Goal: Communication & Community: Answer question/provide support

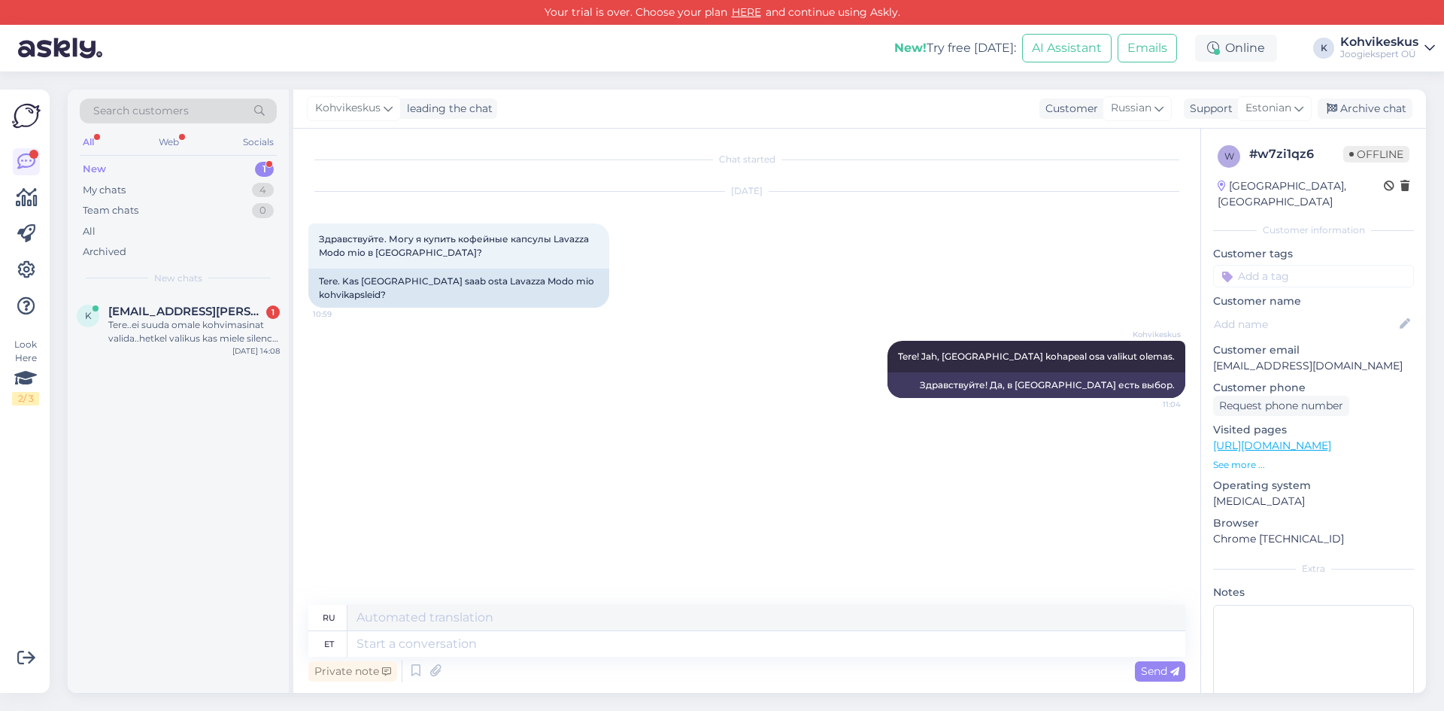
click at [138, 171] on div "New 1" at bounding box center [178, 169] width 197 height 21
click at [177, 335] on div "Tere..ei suuda omale kohvimasinat valida..hetkel valikus kas miele silence või …" at bounding box center [194, 331] width 172 height 27
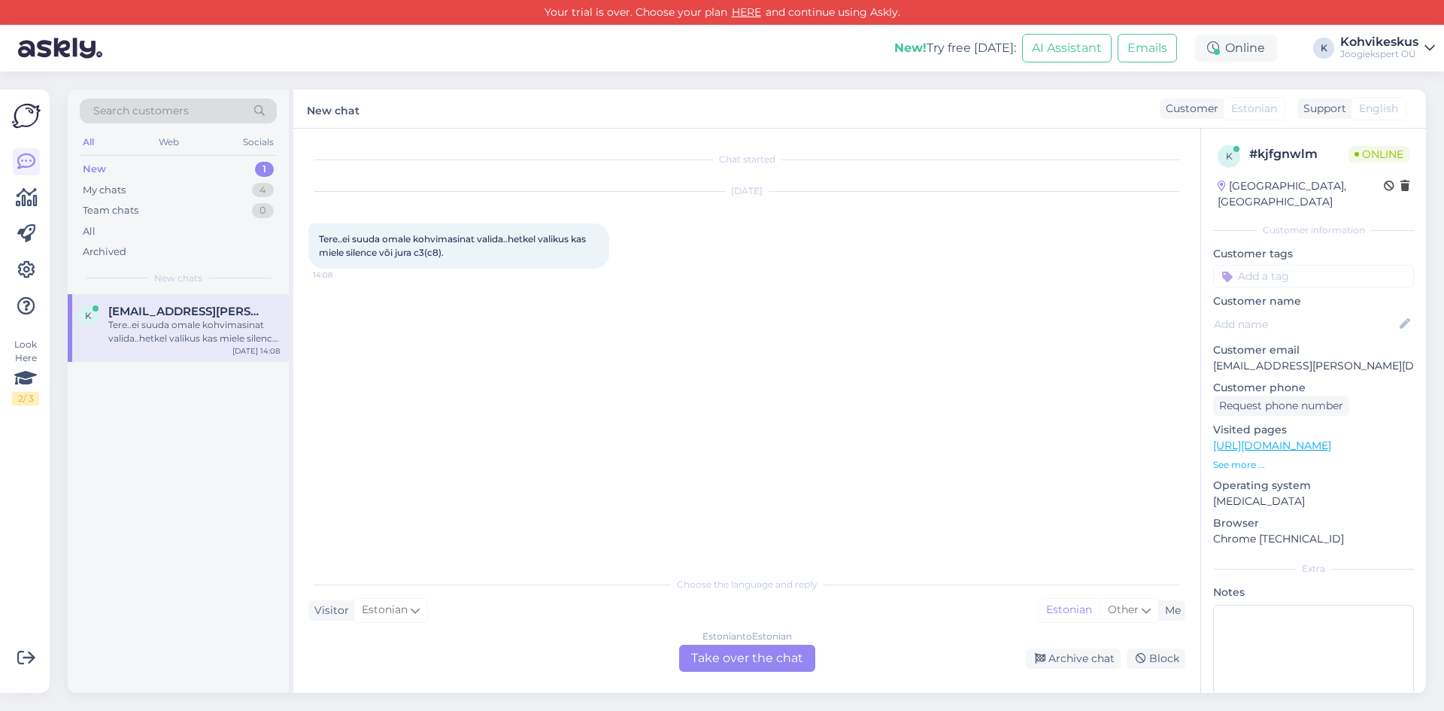
click at [697, 661] on div "Estonian to Estonian Take over the chat" at bounding box center [747, 658] width 136 height 27
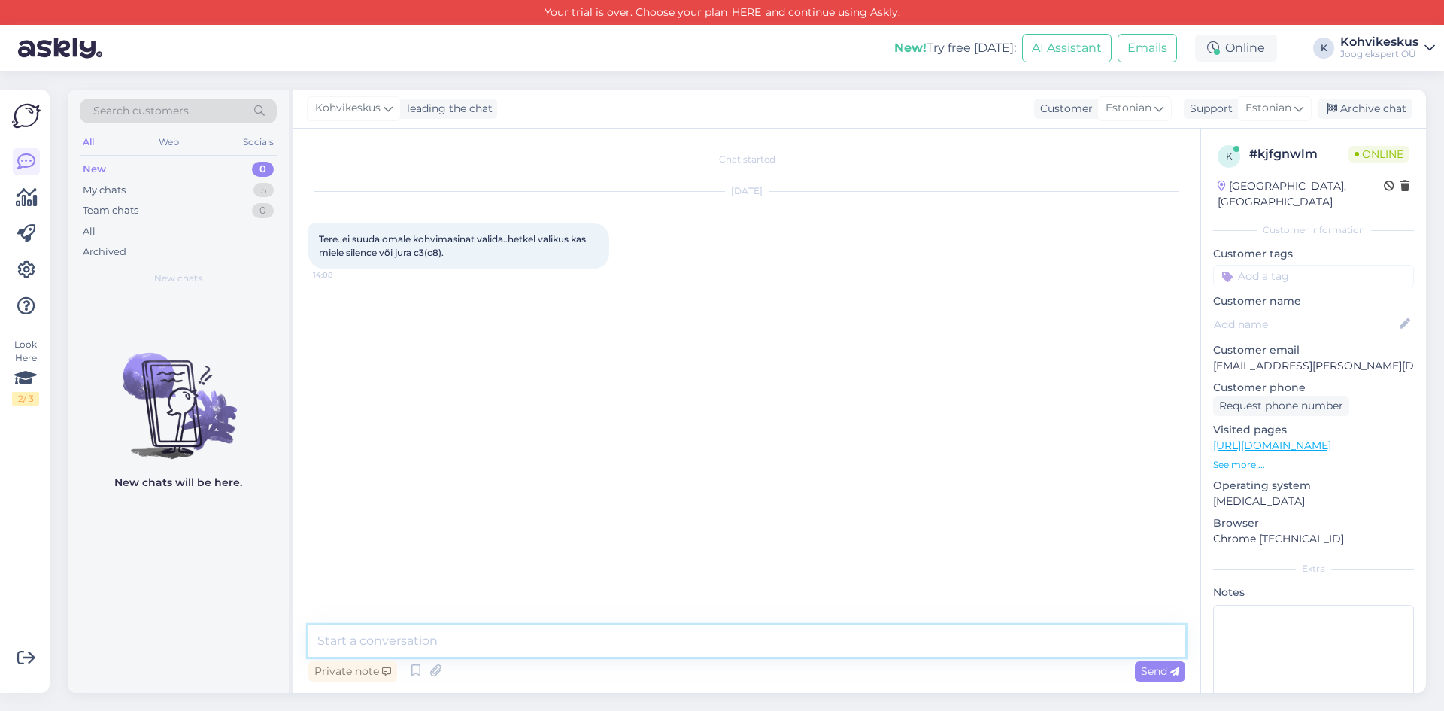
click at [558, 648] on textarea at bounding box center [746, 641] width 877 height 32
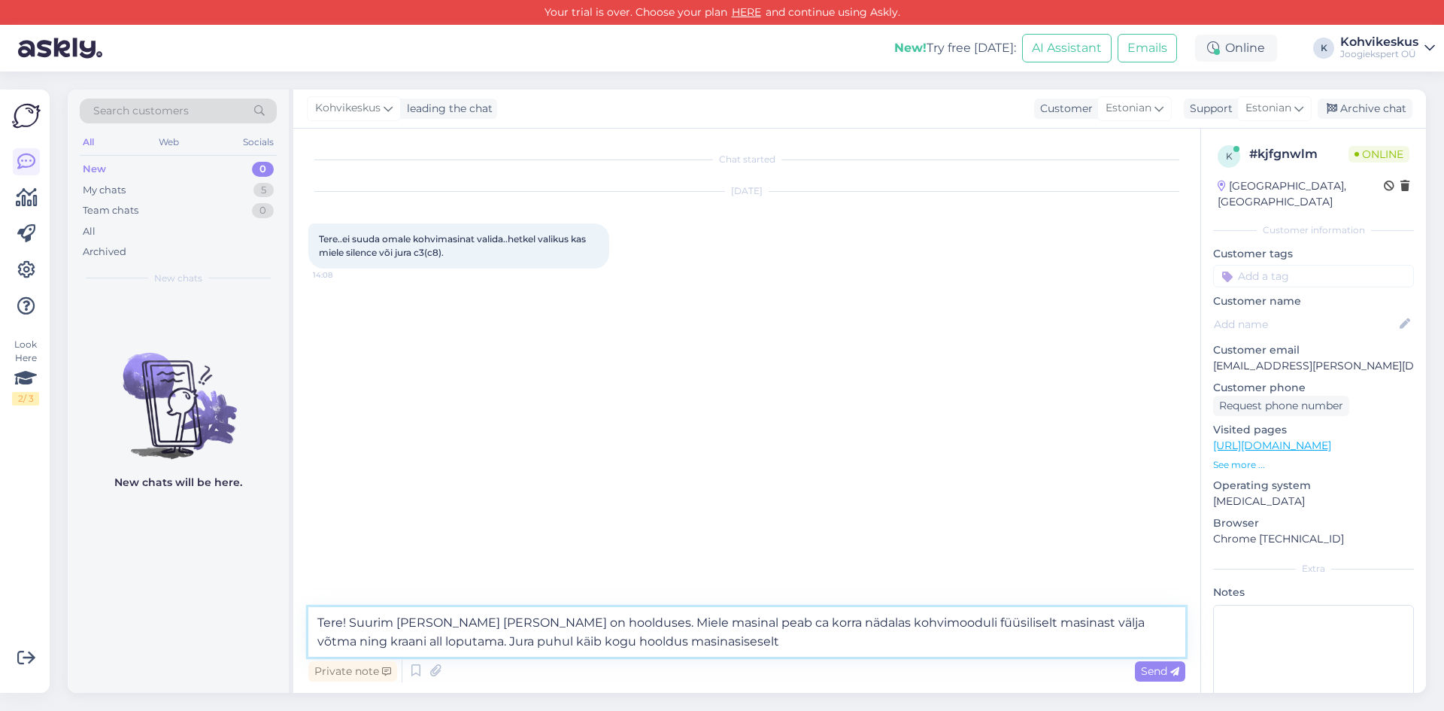
type textarea "Tere! Suurim [PERSON_NAME] [PERSON_NAME] on hoolduses. Miele masinal peab ca ko…"
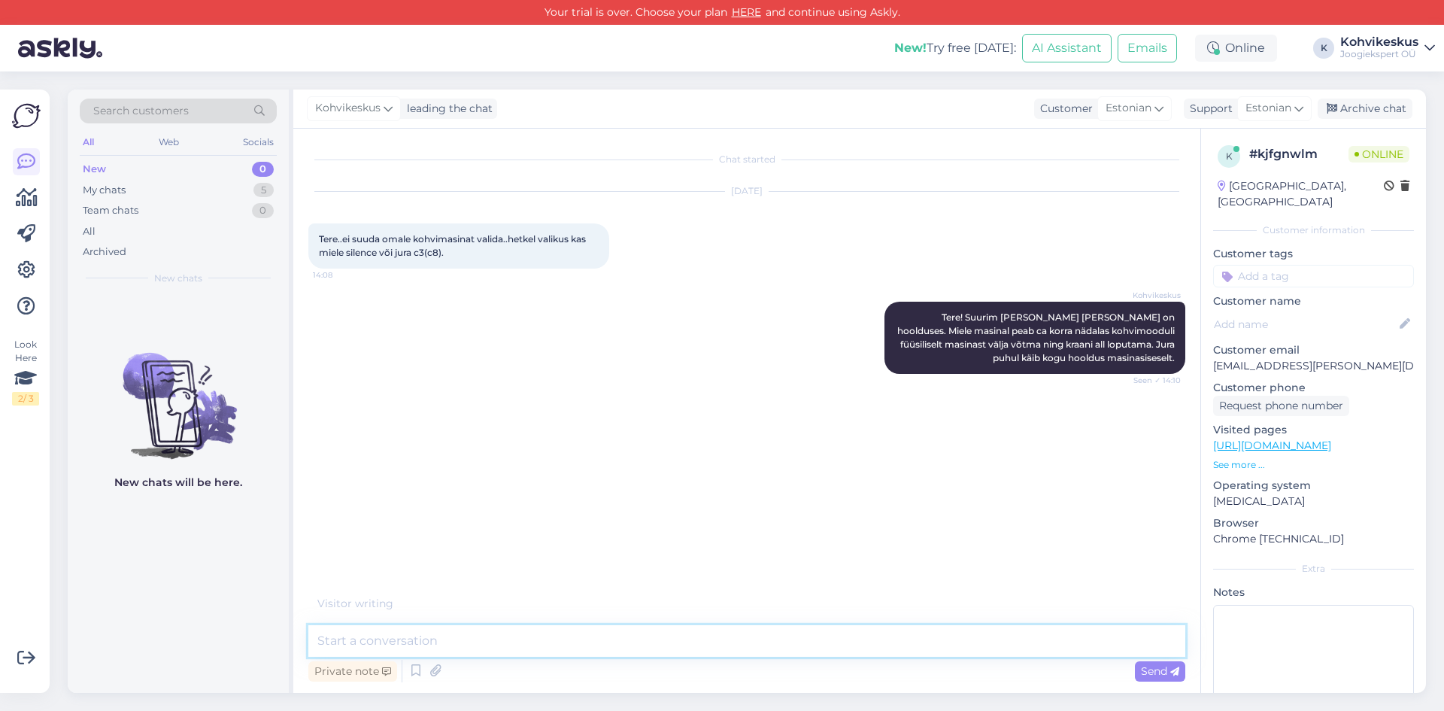
click at [484, 640] on textarea at bounding box center [746, 641] width 877 height 32
click at [562, 644] on textarea at bounding box center [746, 641] width 877 height 32
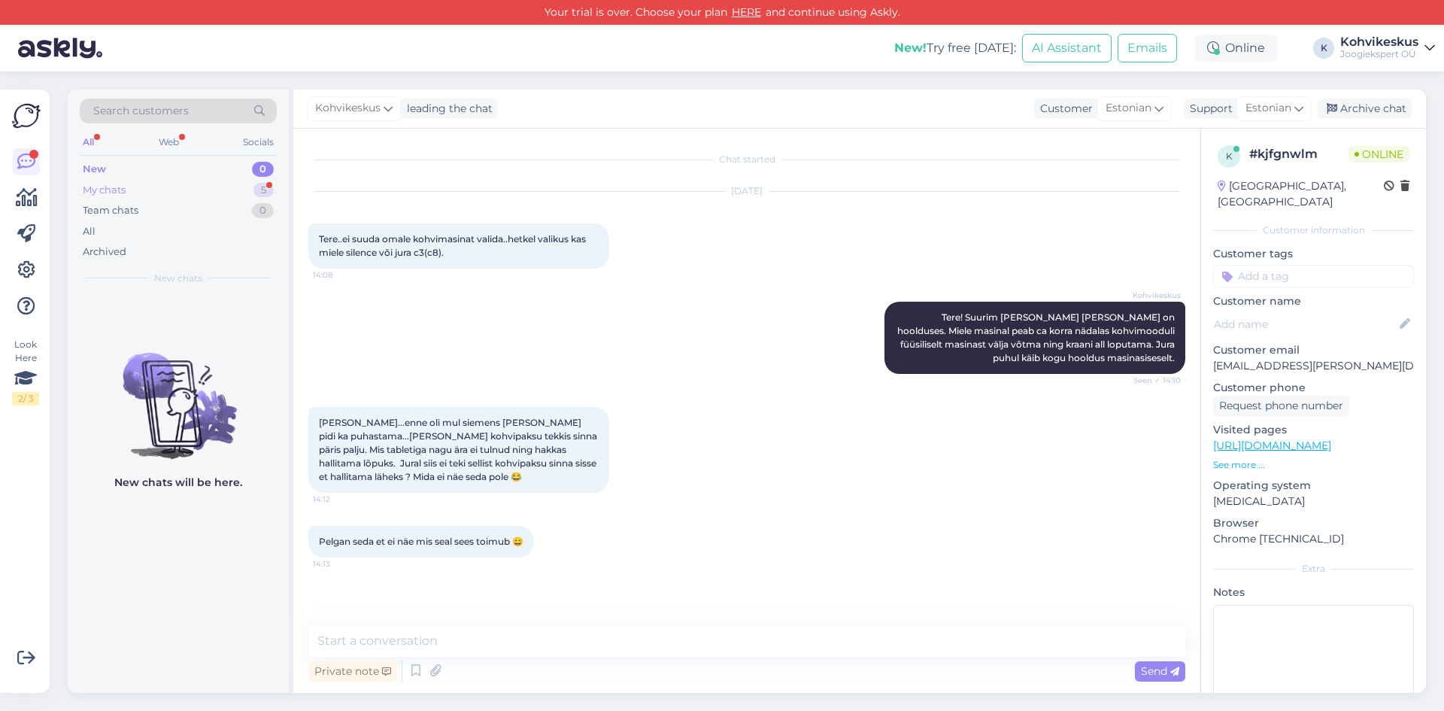
click at [205, 187] on div "My chats 5" at bounding box center [178, 190] width 197 height 21
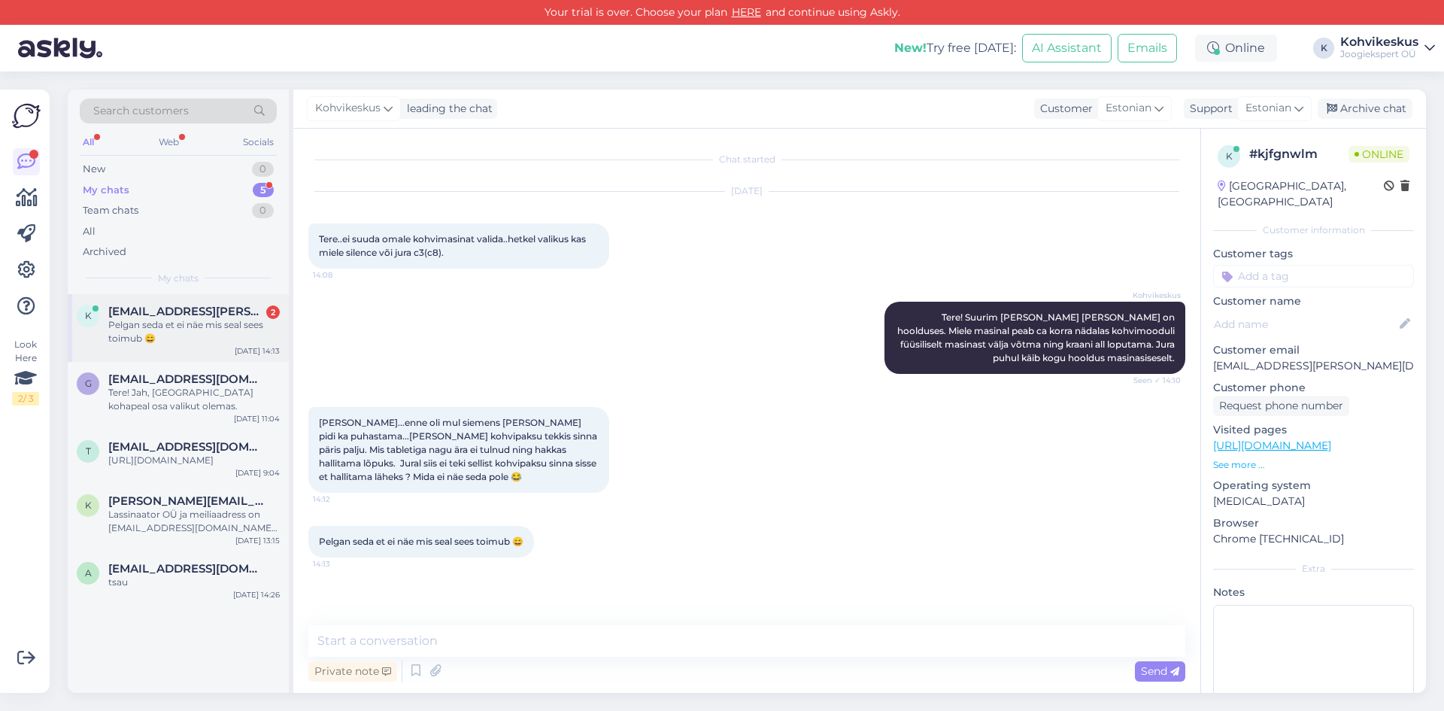
click at [198, 305] on span "[EMAIL_ADDRESS][PERSON_NAME][DOMAIN_NAME]" at bounding box center [186, 312] width 156 height 14
click at [417, 633] on textarea at bounding box center [746, 641] width 877 height 32
click at [326, 641] on textarea "Seni pole meieni hallitavaid Jurasid jõudnud" at bounding box center [746, 641] width 877 height 32
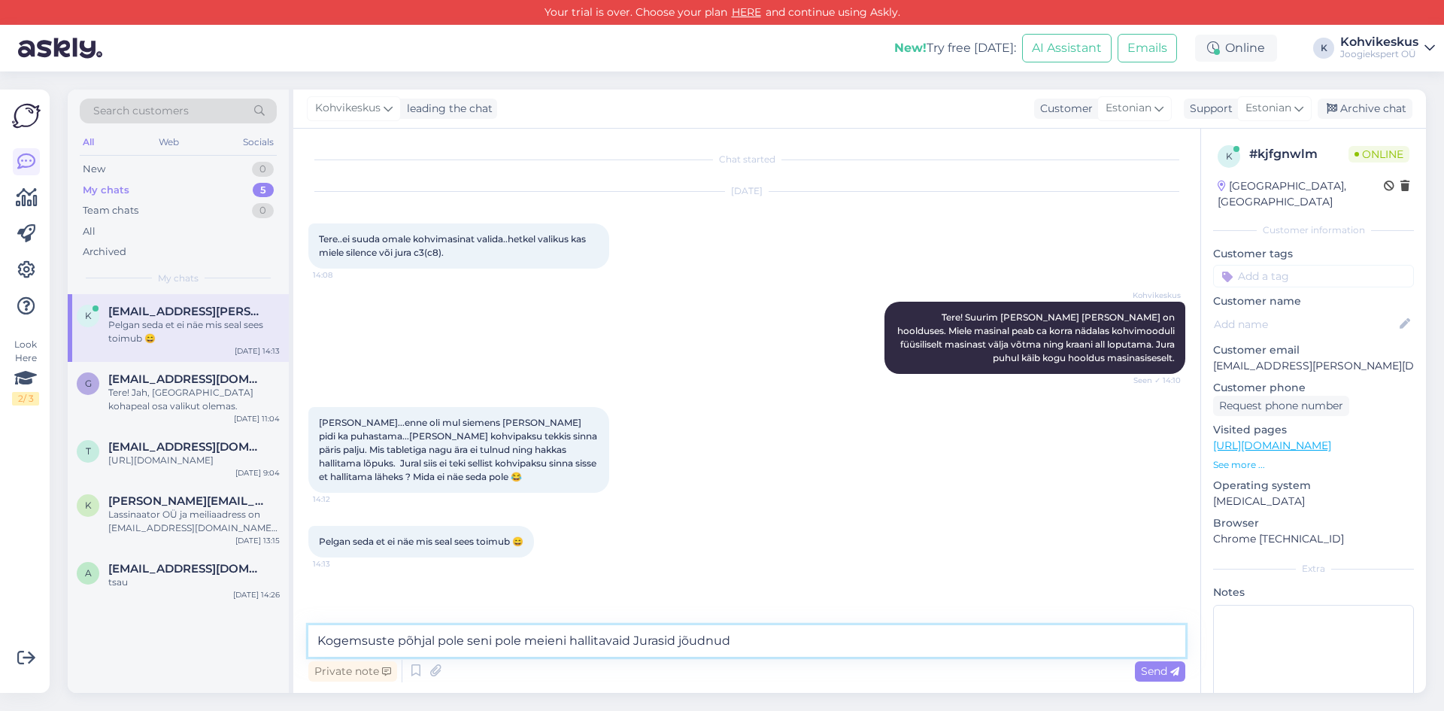
click at [521, 641] on textarea "Kogemsuste põhjal pole seni pole meieni hallitavaid Jurasid jõudnud" at bounding box center [746, 641] width 877 height 32
click at [369, 638] on textarea "Kogemsuste põhjal pole seni meieni hallitavaid Jurasid jõudnud" at bounding box center [746, 641] width 877 height 32
click at [720, 637] on textarea "Kogemuste põhjal pole seni meieni hallitavaid Jurasid jõudnud" at bounding box center [746, 641] width 877 height 32
click at [782, 642] on textarea "Kogemuste põhjal pole seni meieni hallitavaid Jurasid jõudnud, nende tableti ja…" at bounding box center [746, 641] width 877 height 32
drag, startPoint x: 868, startPoint y: 643, endPoint x: 906, endPoint y: 644, distance: 38.4
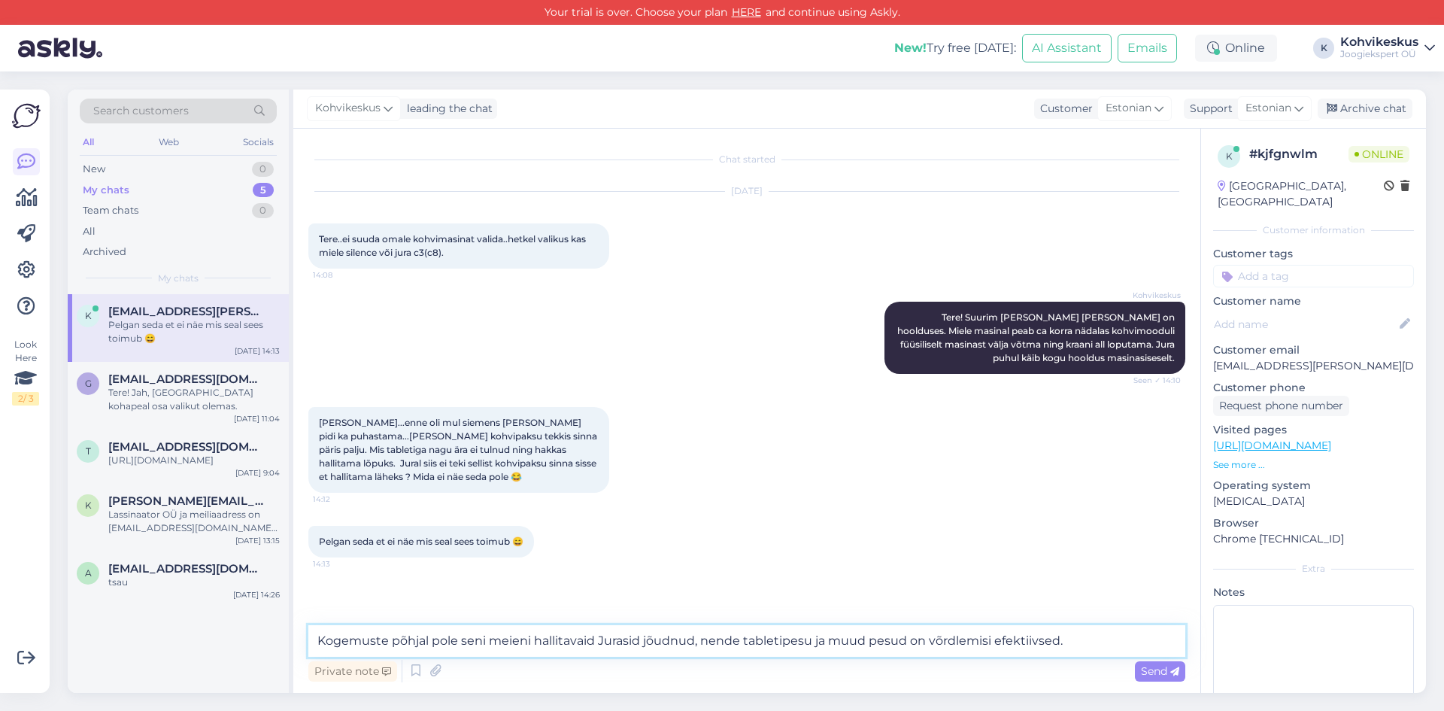
click at [906, 644] on textarea "Kogemuste põhjal pole seni meieni hallitavaid Jurasid jõudnud, nende tabletipes…" at bounding box center [746, 641] width 877 height 32
click at [1100, 633] on textarea "Kogemuste põhjal pole seni meieni hallitavaid Jurasid jõudnud, nende tabletipes…" at bounding box center [746, 641] width 877 height 32
click at [748, 644] on textarea "Kogemuste põhjal pole seni meieni hallitavaid Jurasid jõudnud, nende tabletipes…" at bounding box center [746, 641] width 877 height 32
click at [895, 648] on textarea "Kogemuste põhjal pole seni meieni hallitavaid Jurasid jõudnud, nende tabletipes…" at bounding box center [746, 641] width 877 height 32
type textarea "Kogemuste põhjal pole seni meieni hallitavaid Jurasid jõudnud, nende tabletipes…"
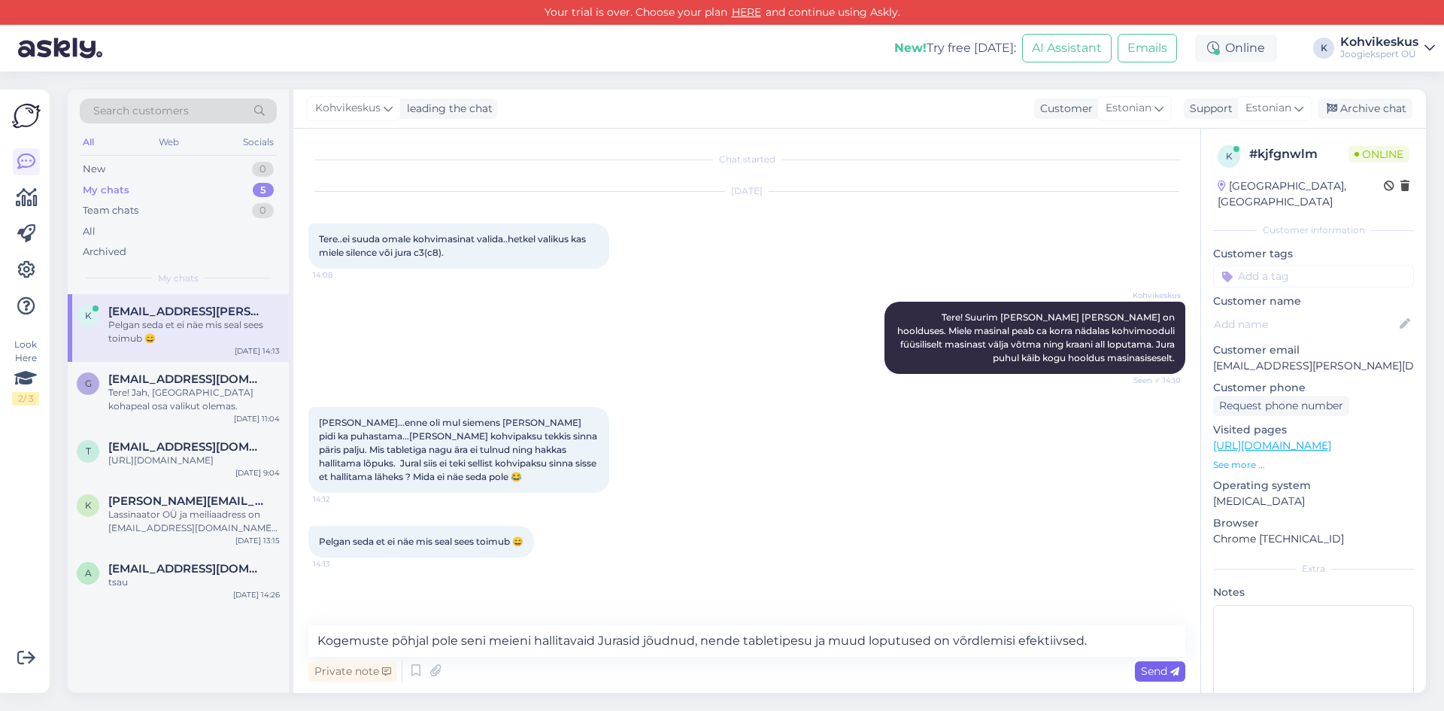
click at [1155, 675] on span "Send" at bounding box center [1160, 671] width 38 height 14
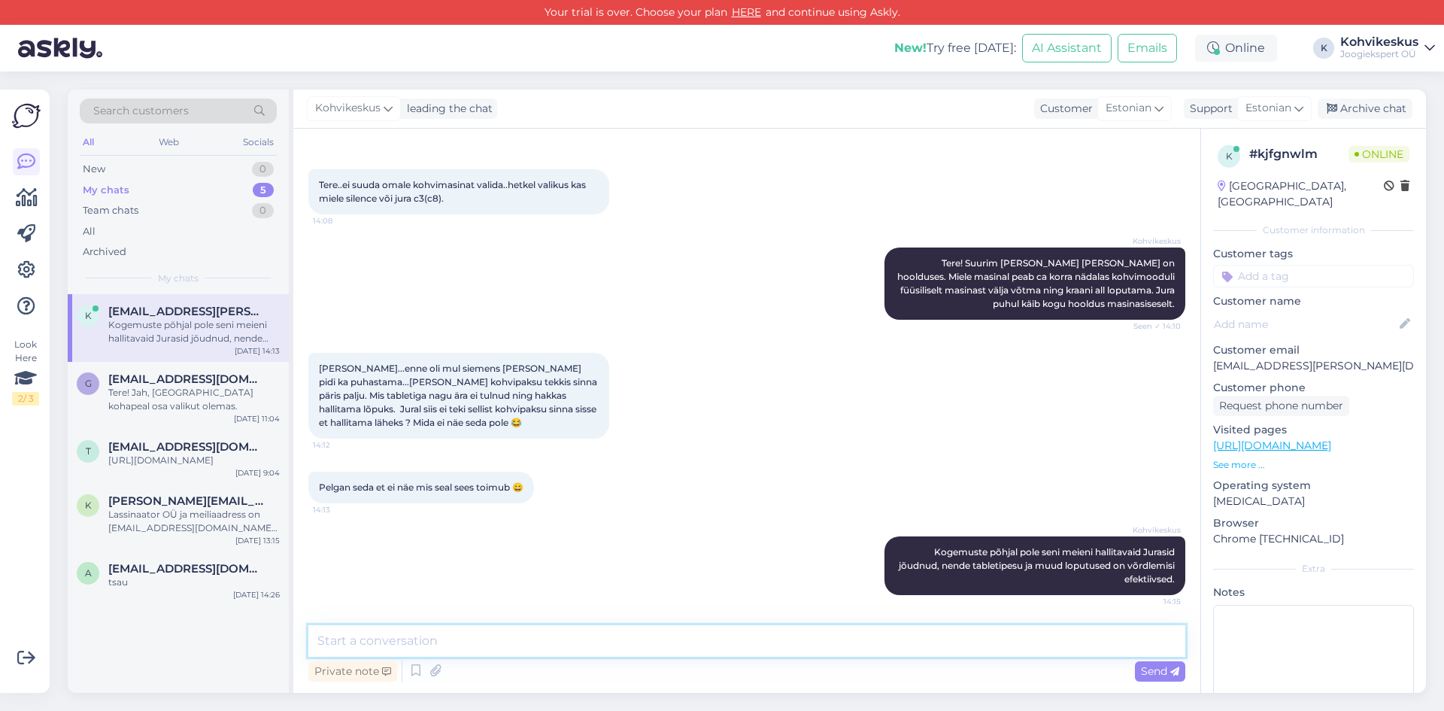
click at [724, 648] on textarea at bounding box center [746, 641] width 877 height 32
type textarea "Kas teil on igapäevaselt ka piimajoogid kasutusel?"
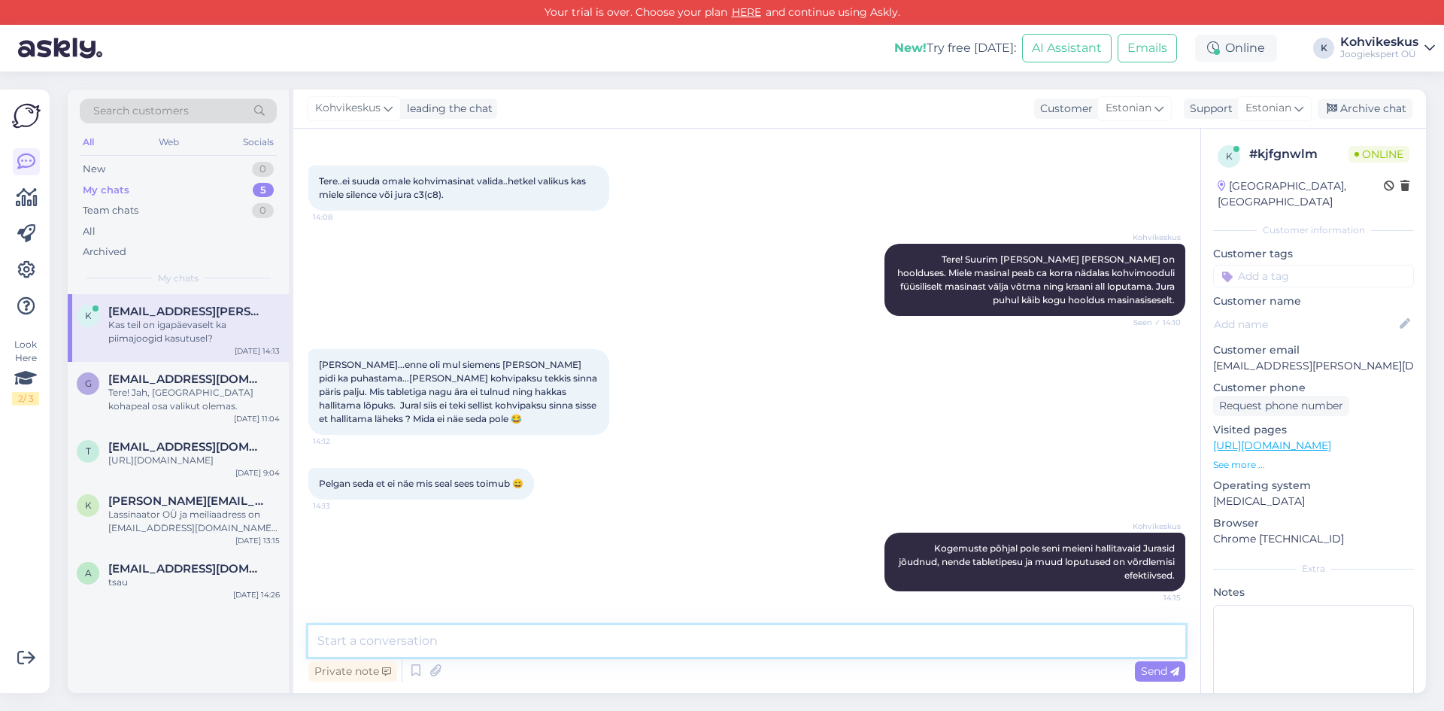
scroll to position [119, 0]
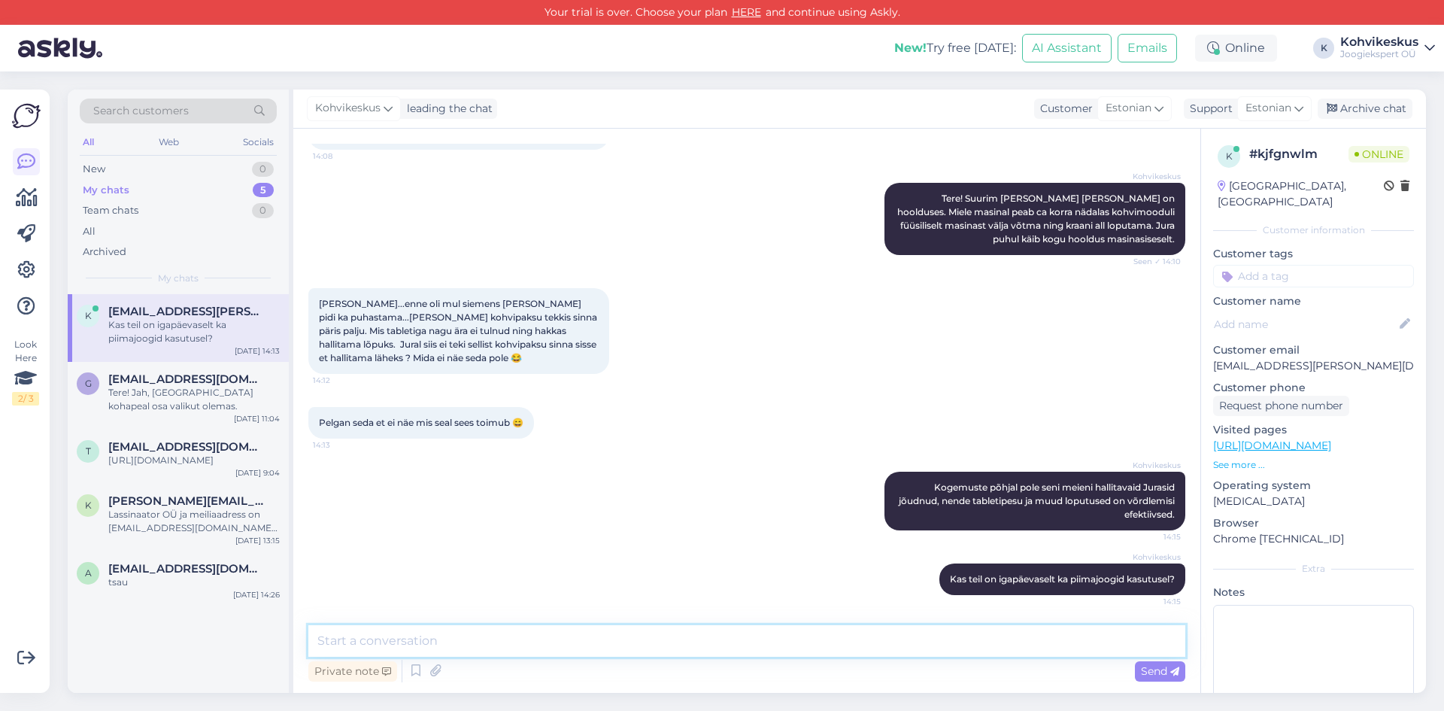
click at [542, 627] on textarea at bounding box center [746, 641] width 877 height 32
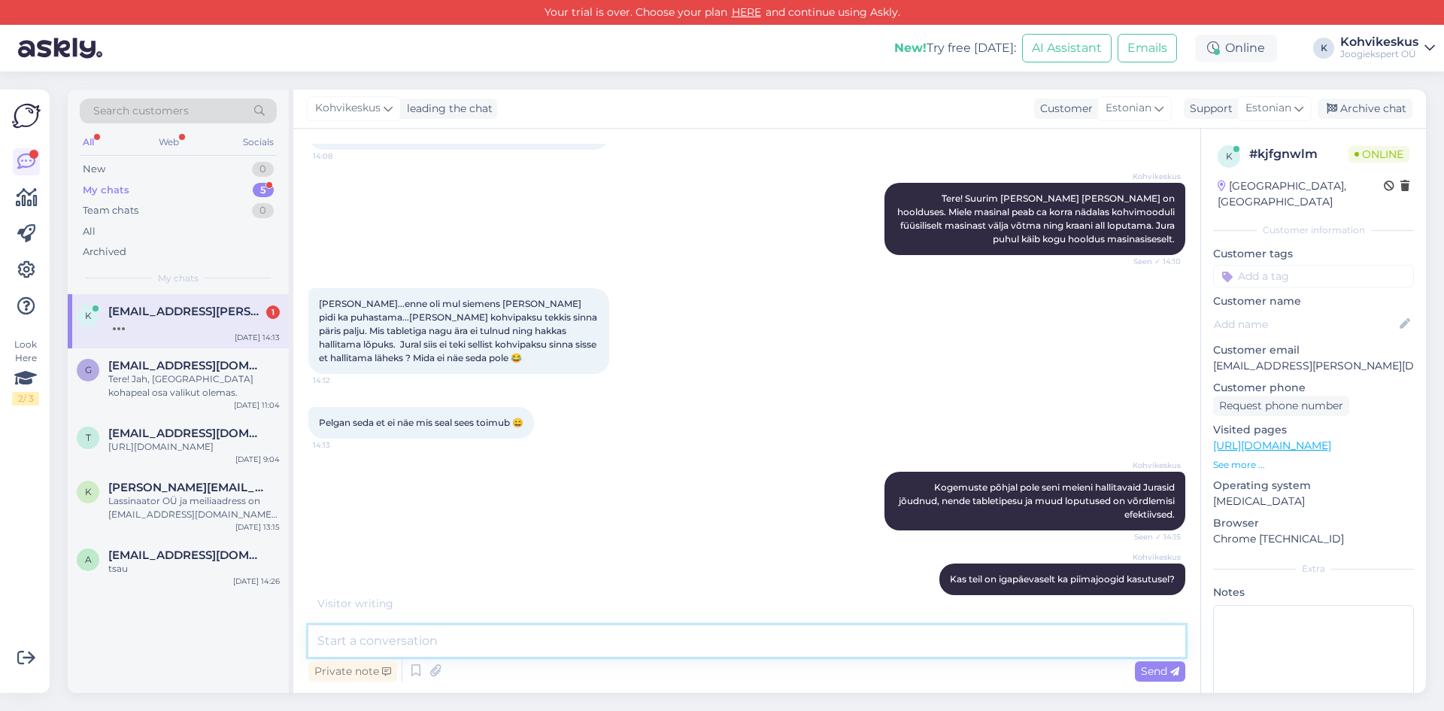
scroll to position [184, 0]
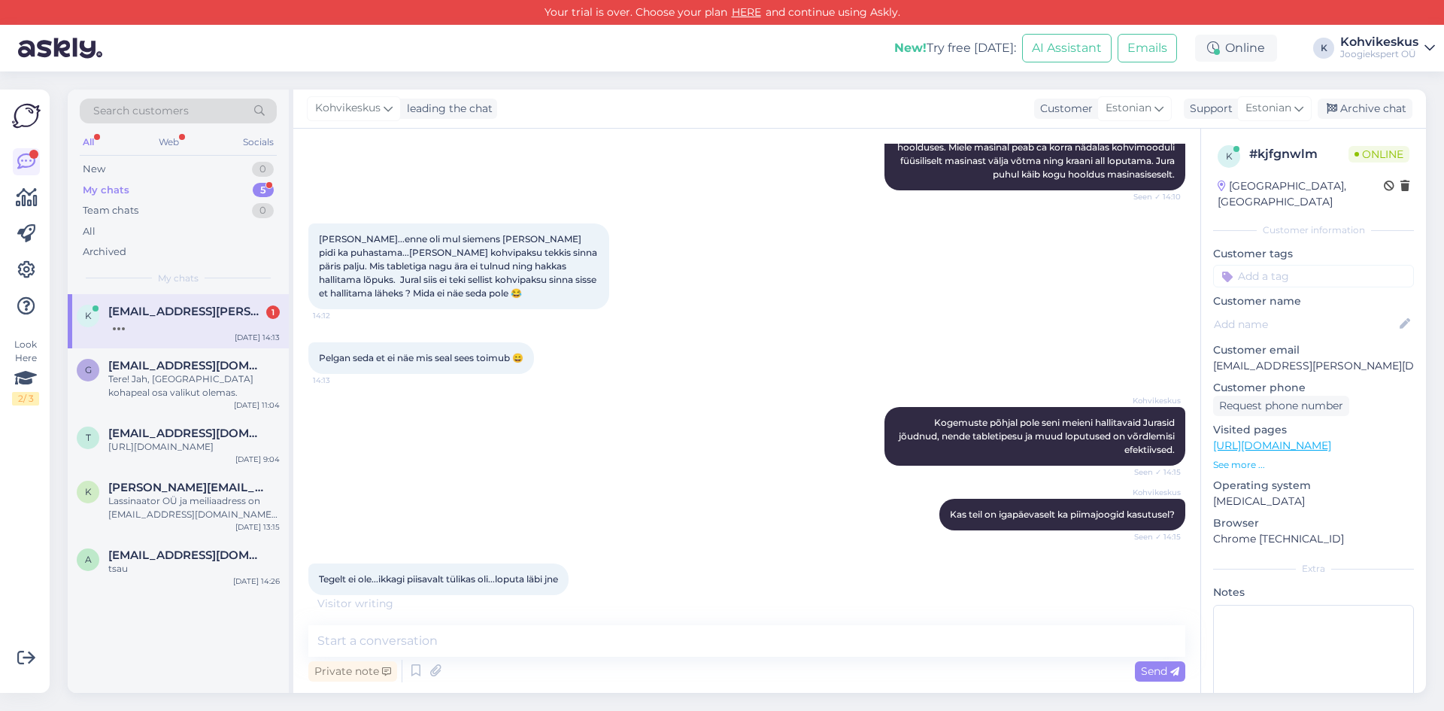
click at [378, 624] on div "Chat started [DATE] Tere..ei suuda omale kohvimasinat valida..hetkel valikus ka…" at bounding box center [746, 411] width 907 height 564
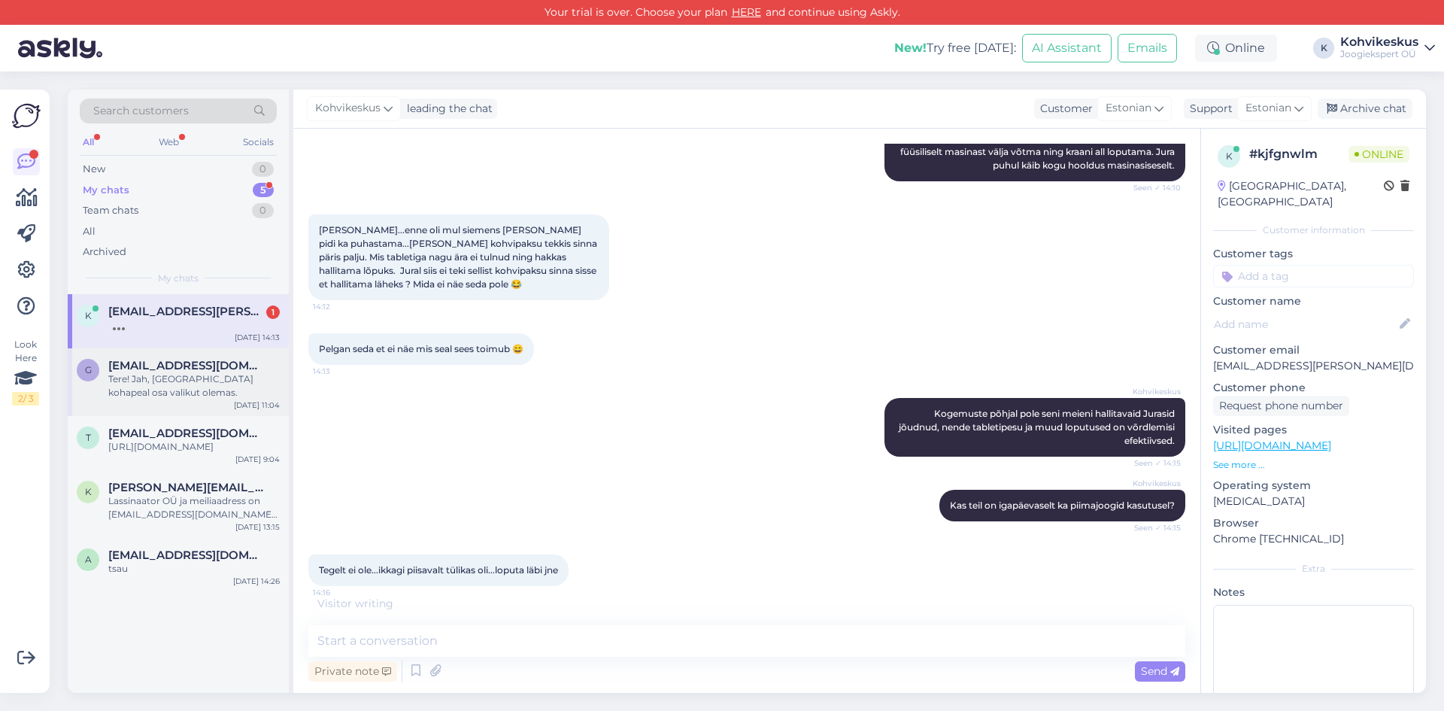
scroll to position [199, 0]
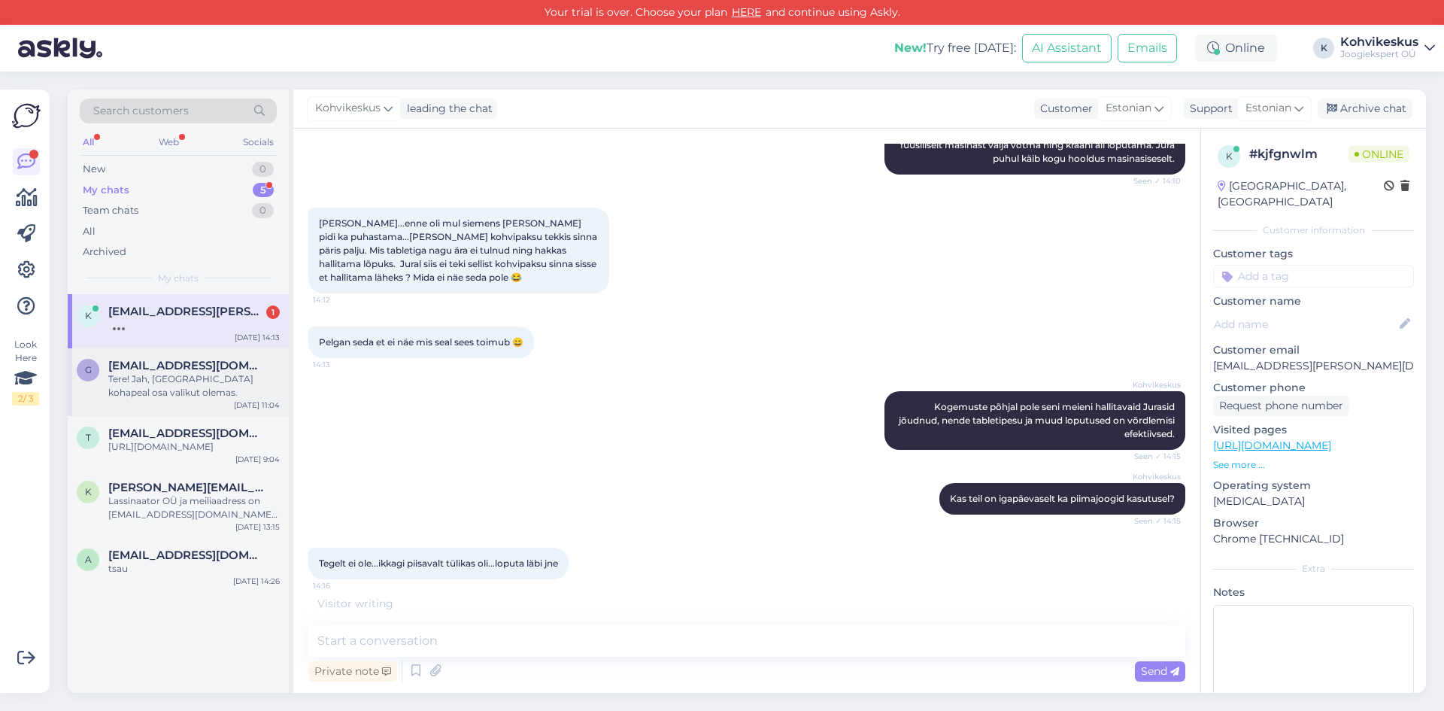
click at [175, 378] on div "Tere! Jah, [GEOGRAPHIC_DATA] kohapeal osa valikut olemas." at bounding box center [194, 385] width 172 height 27
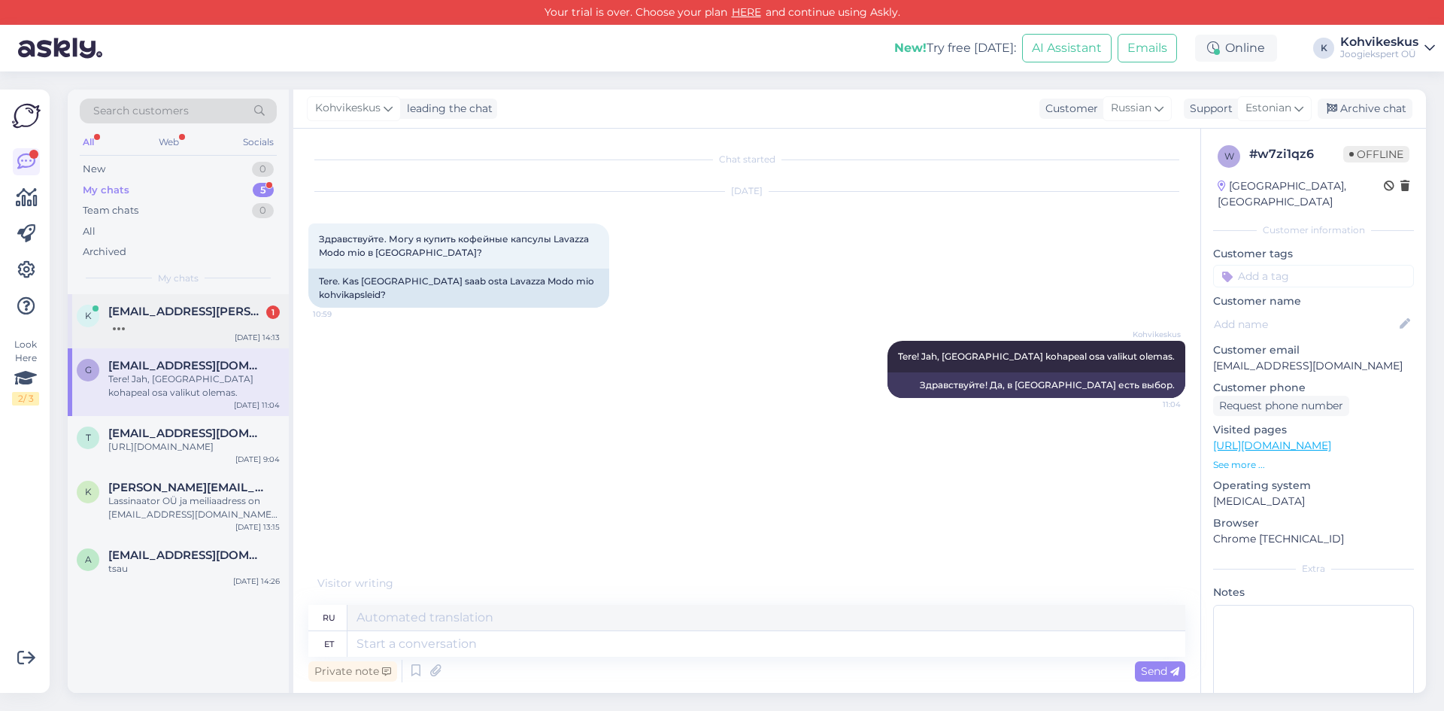
click at [177, 323] on div at bounding box center [194, 325] width 172 height 14
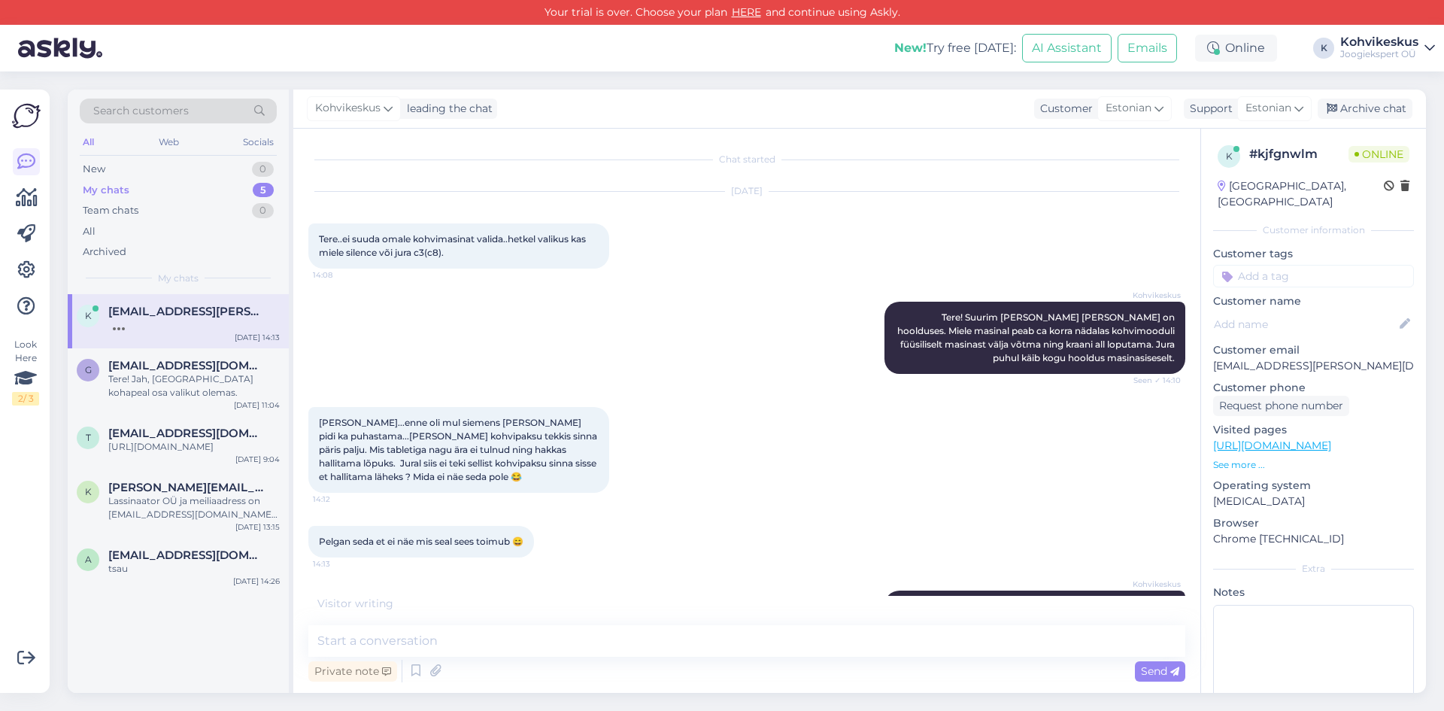
scroll to position [199, 0]
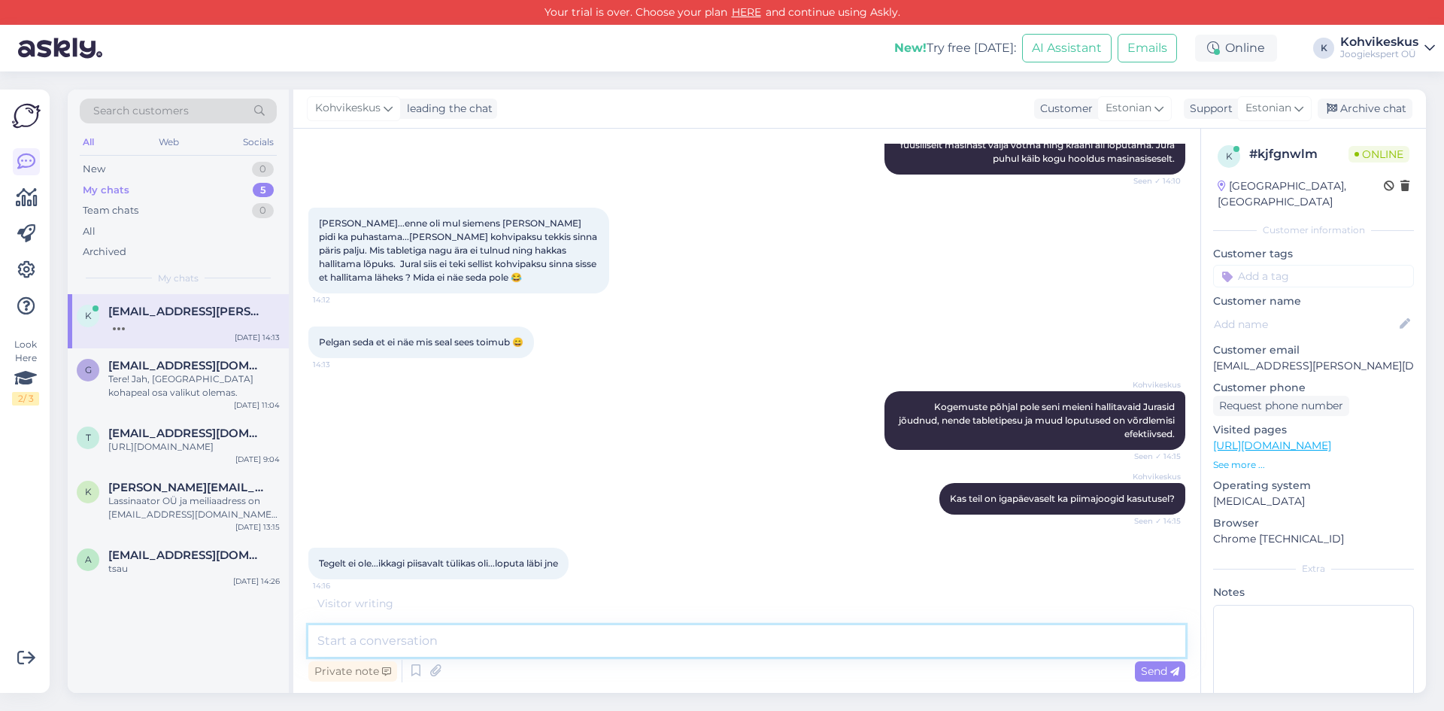
click at [461, 641] on textarea at bounding box center [746, 641] width 877 height 32
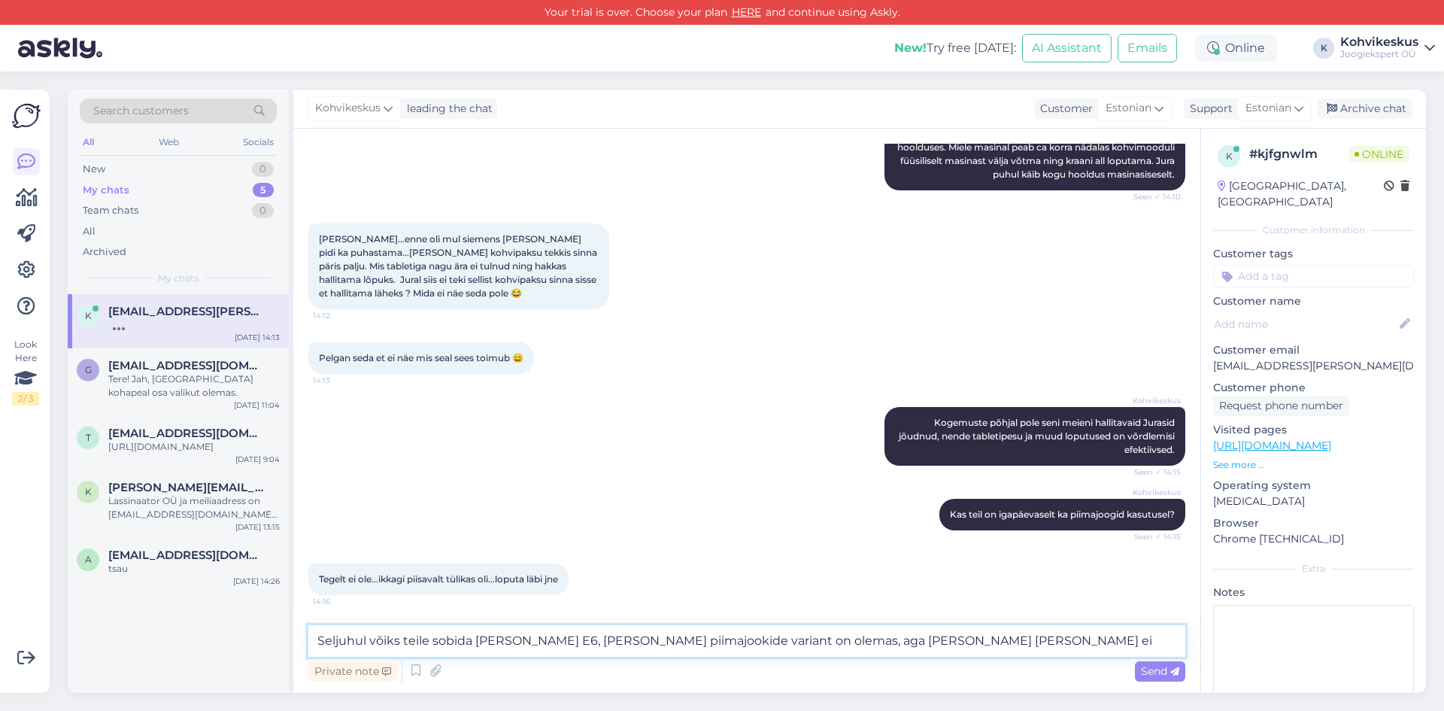
scroll to position [248, 0]
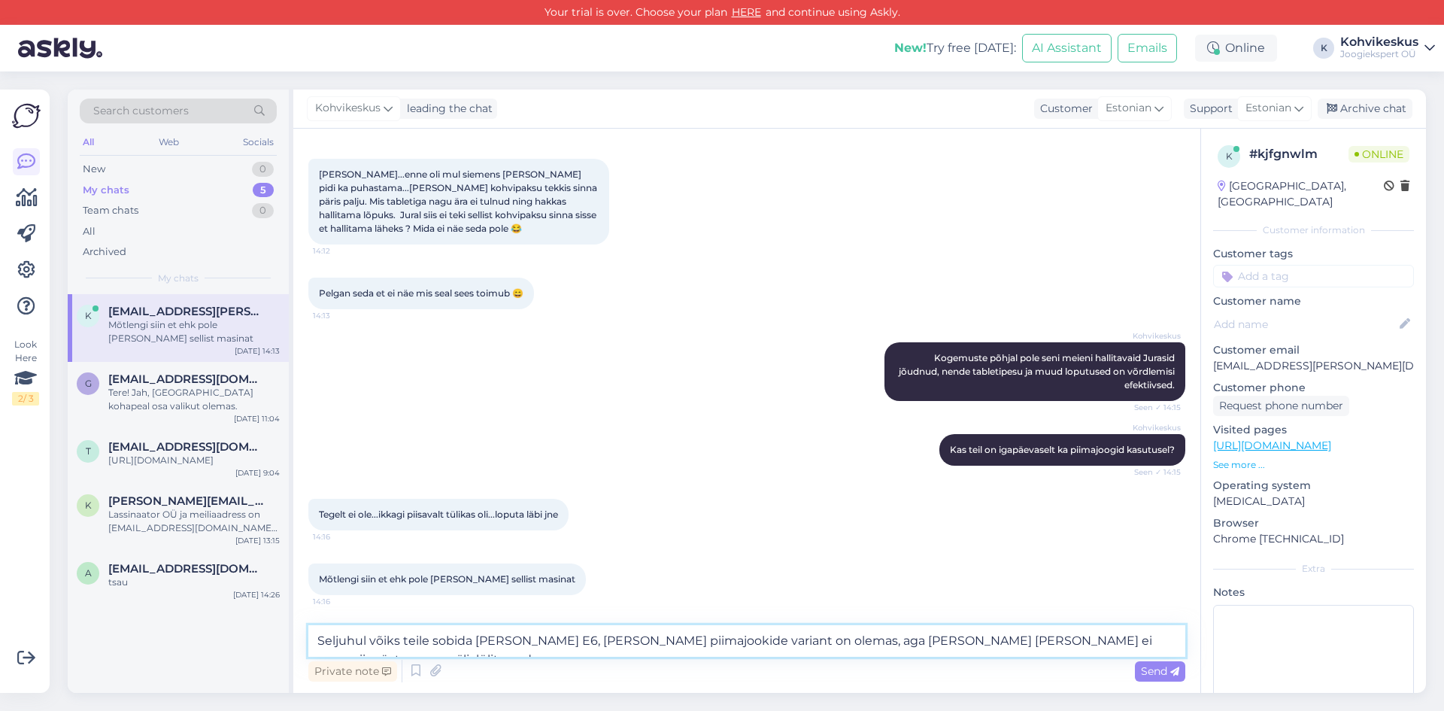
click at [989, 641] on textarea "Seljuhul võiks teile sobida [PERSON_NAME] E6, [PERSON_NAME] piimajookide varian…" at bounding box center [746, 641] width 877 height 32
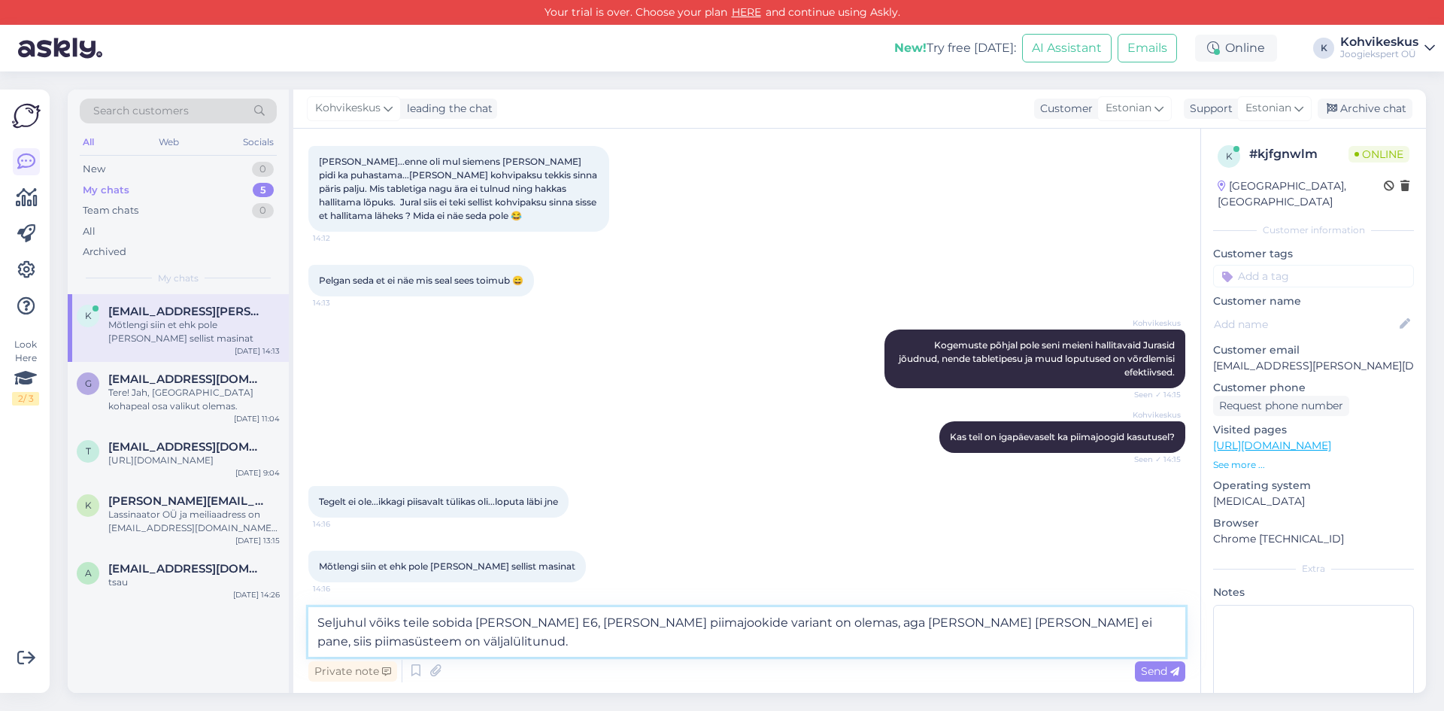
scroll to position [266, 0]
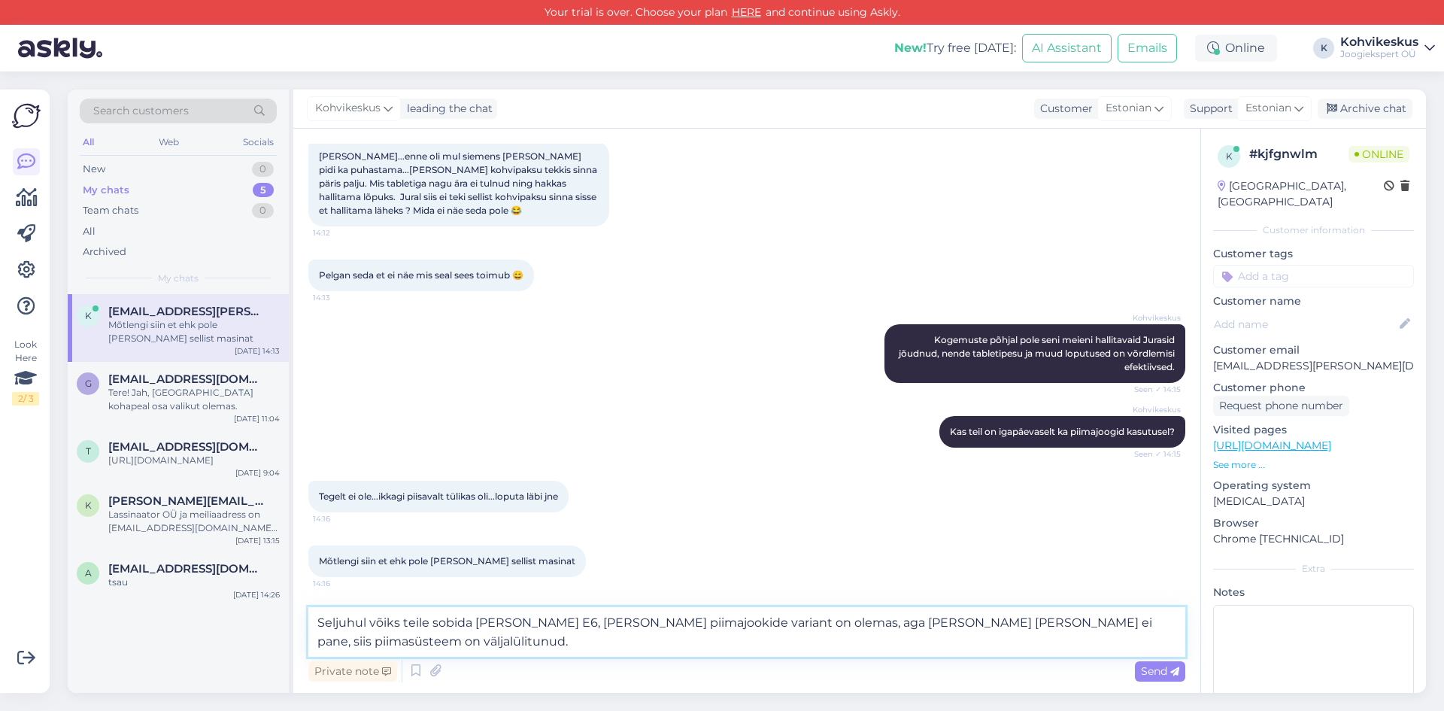
click at [433, 644] on textarea "Seljuhul võiks teile sobida [PERSON_NAME] E6, [PERSON_NAME] piimajookide varian…" at bounding box center [746, 632] width 877 height 50
type textarea "Seljuhul võiks teile sobida [PERSON_NAME] E6, [PERSON_NAME] piimajookide varian…"
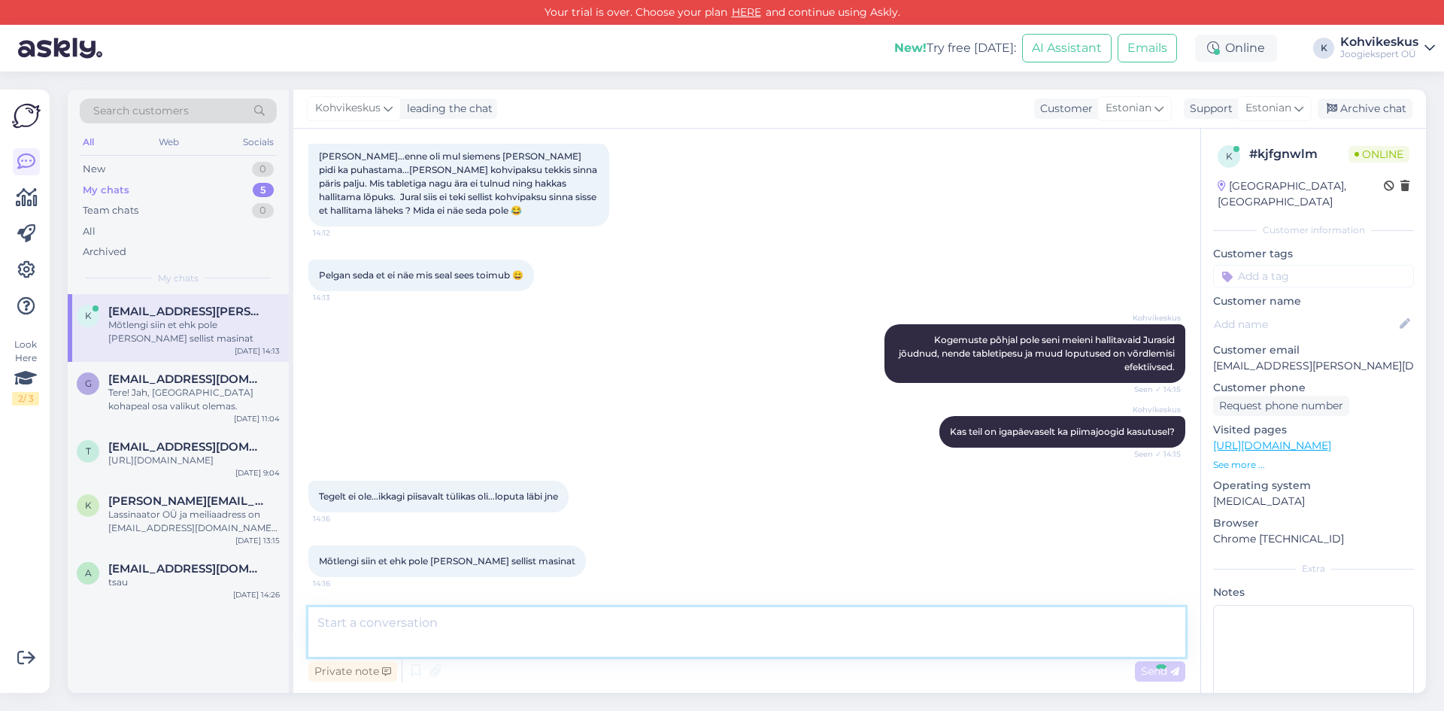
scroll to position [367, 0]
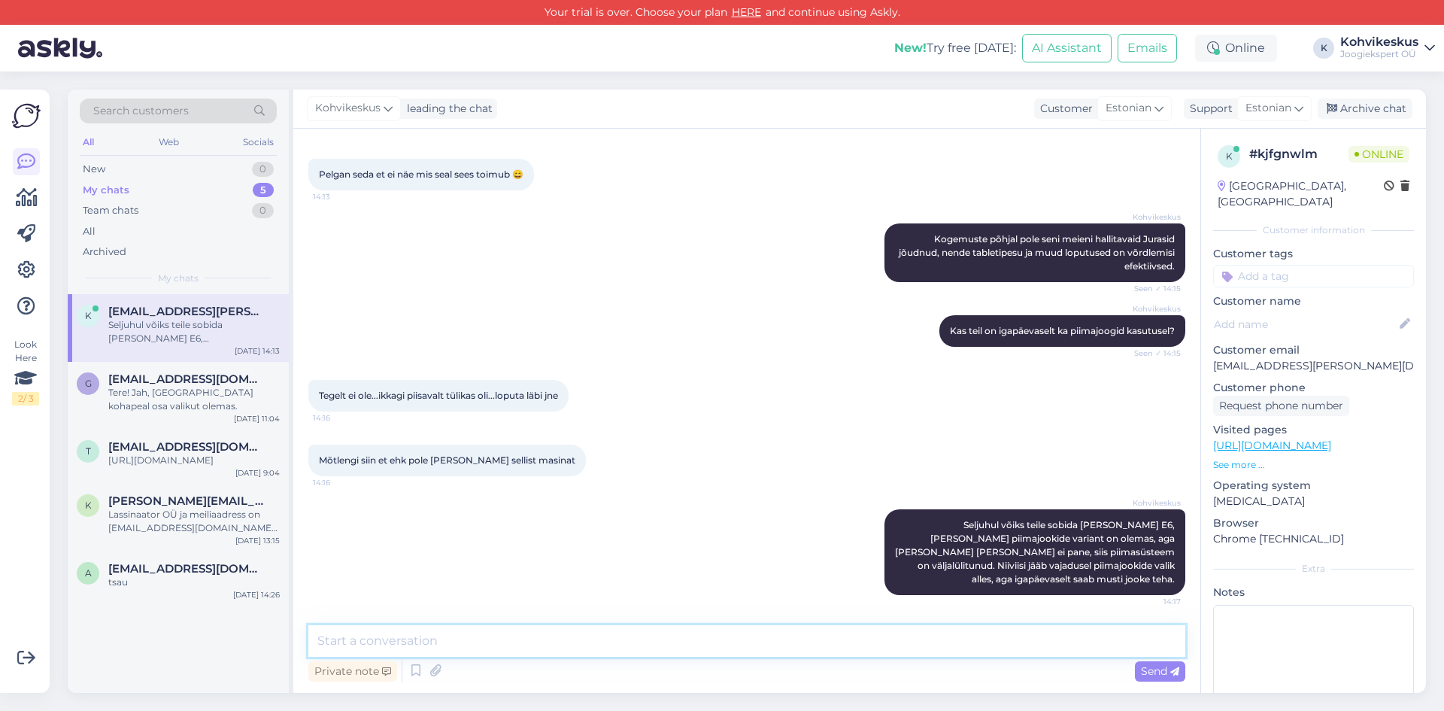
click at [397, 644] on textarea at bounding box center [746, 641] width 877 height 32
click at [474, 642] on textarea at bounding box center [746, 641] width 877 height 32
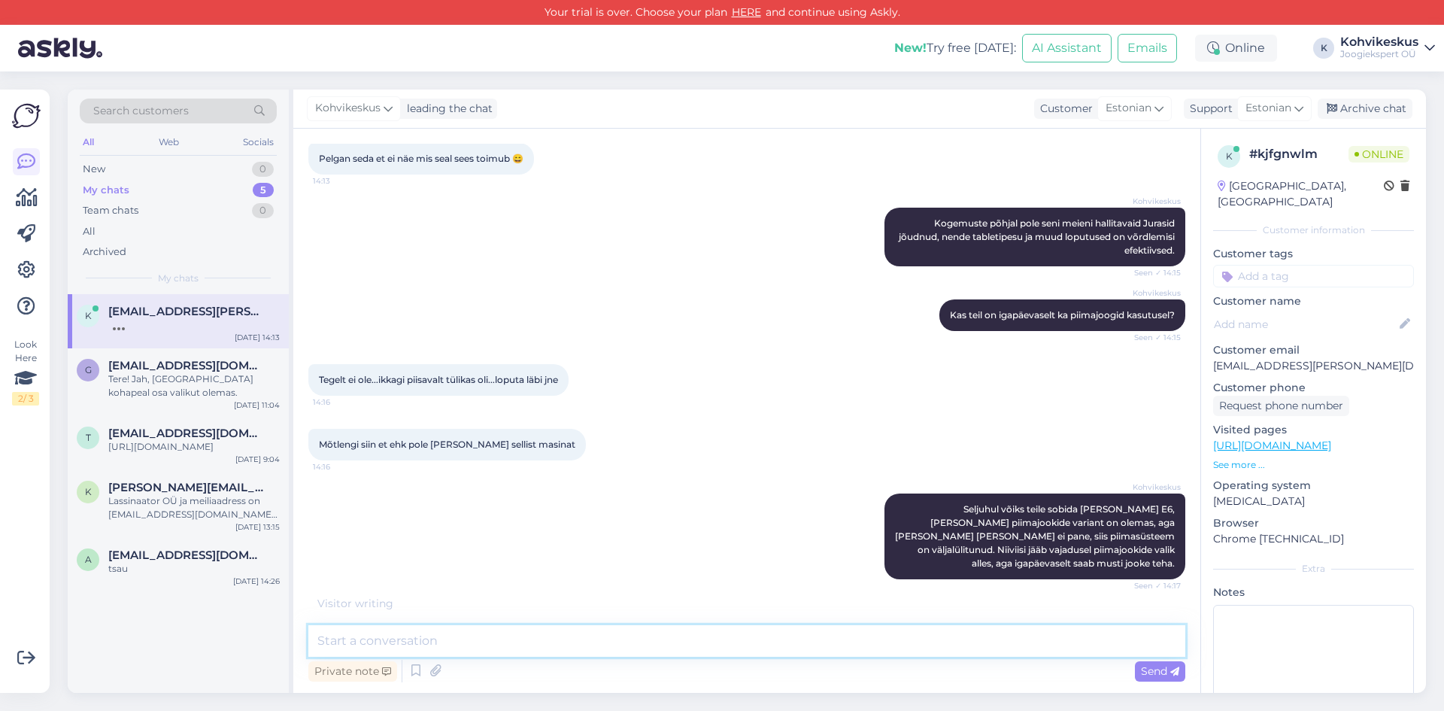
click at [645, 636] on textarea at bounding box center [746, 641] width 877 height 32
click at [661, 637] on textarea at bounding box center [746, 641] width 877 height 32
click at [651, 638] on textarea at bounding box center [746, 641] width 877 height 32
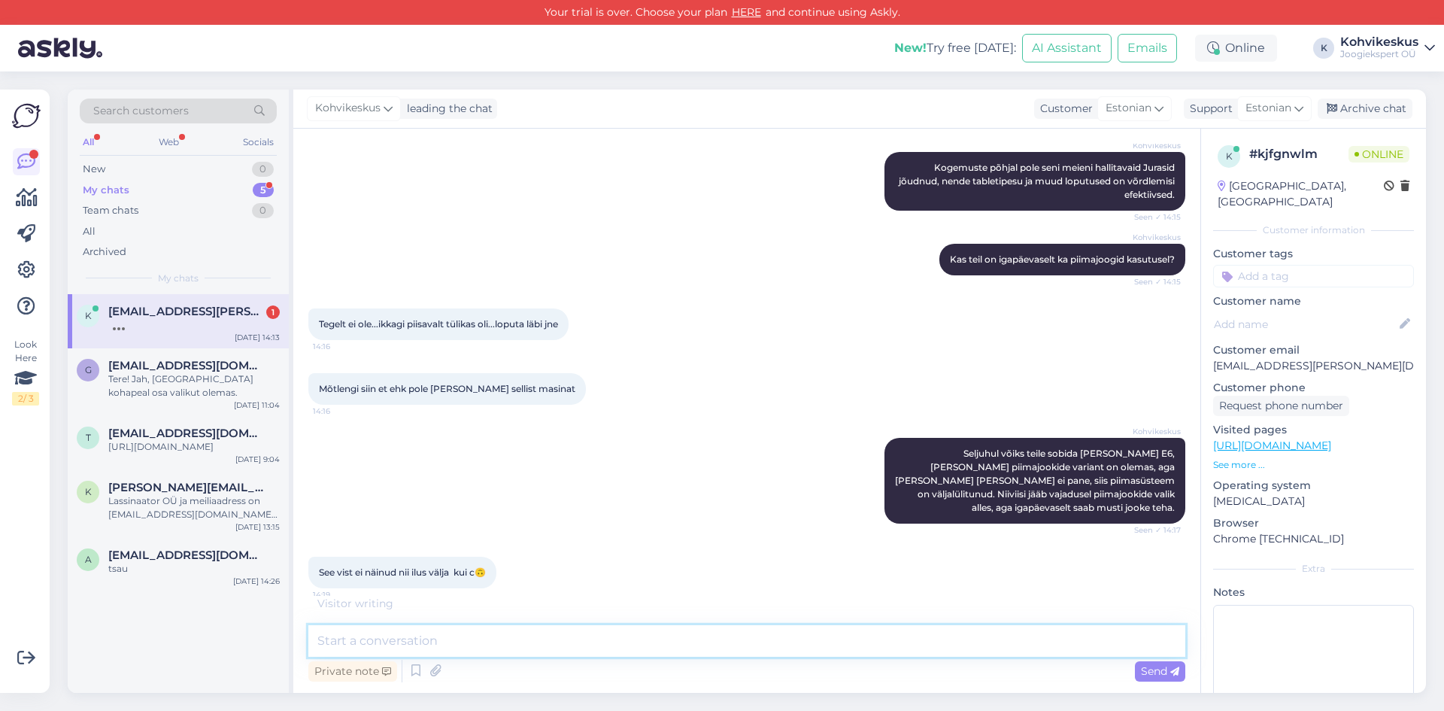
scroll to position [448, 0]
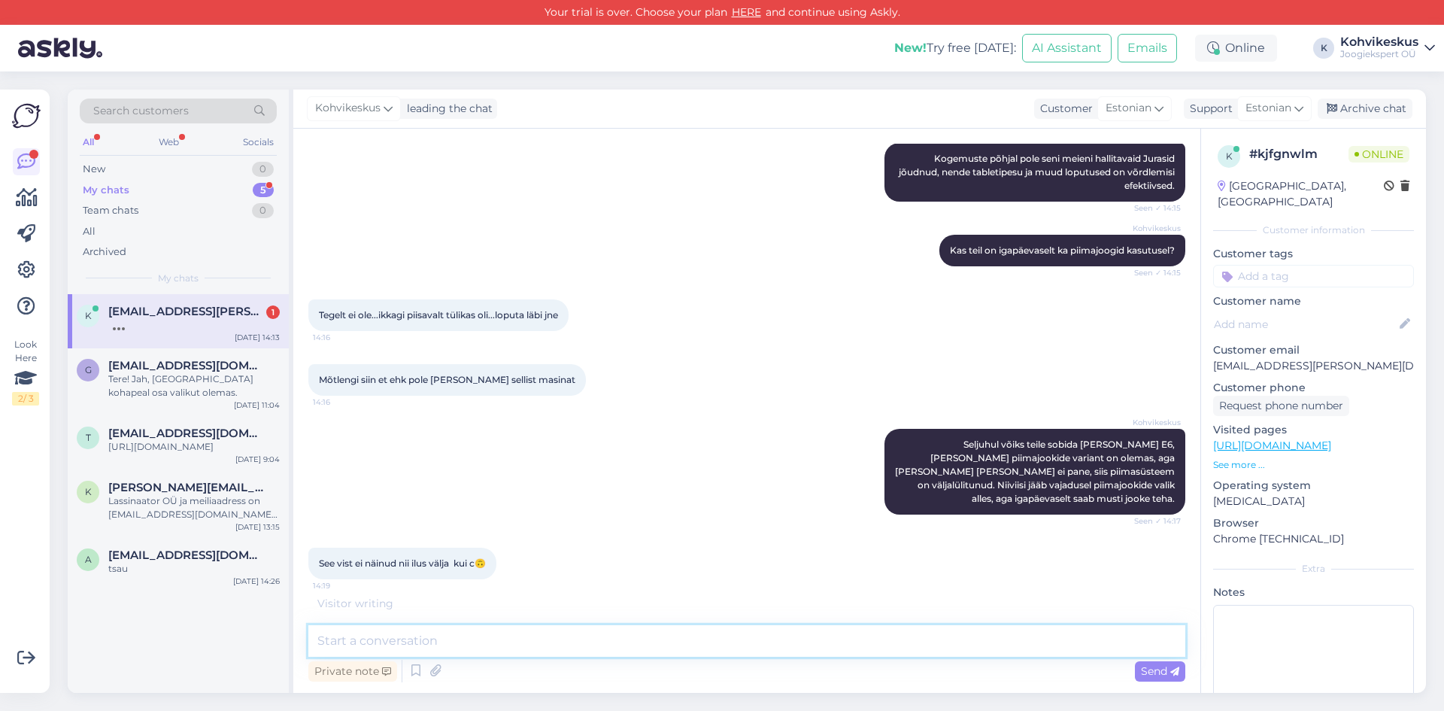
click at [411, 645] on textarea at bounding box center [746, 641] width 877 height 32
click at [172, 359] on span "[EMAIL_ADDRESS][DOMAIN_NAME]" at bounding box center [186, 366] width 156 height 14
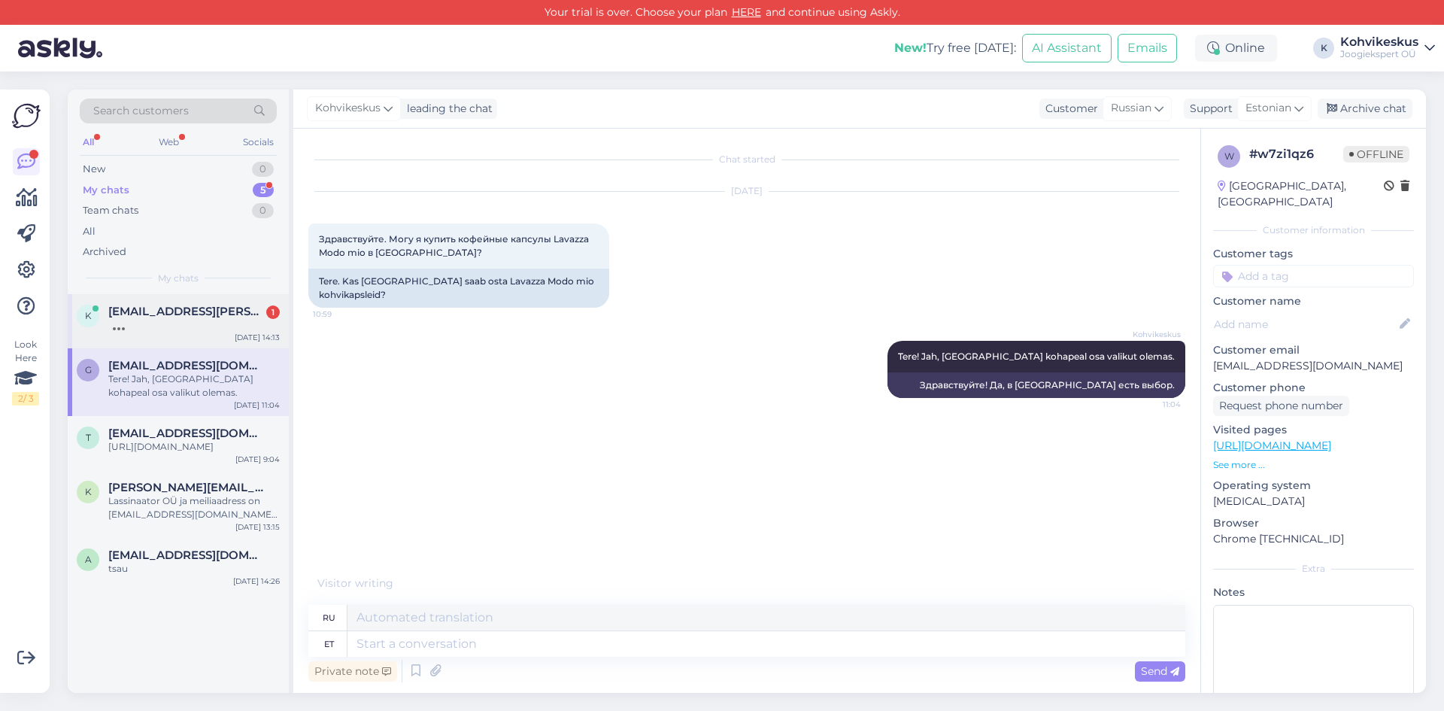
click at [190, 324] on div at bounding box center [194, 325] width 172 height 14
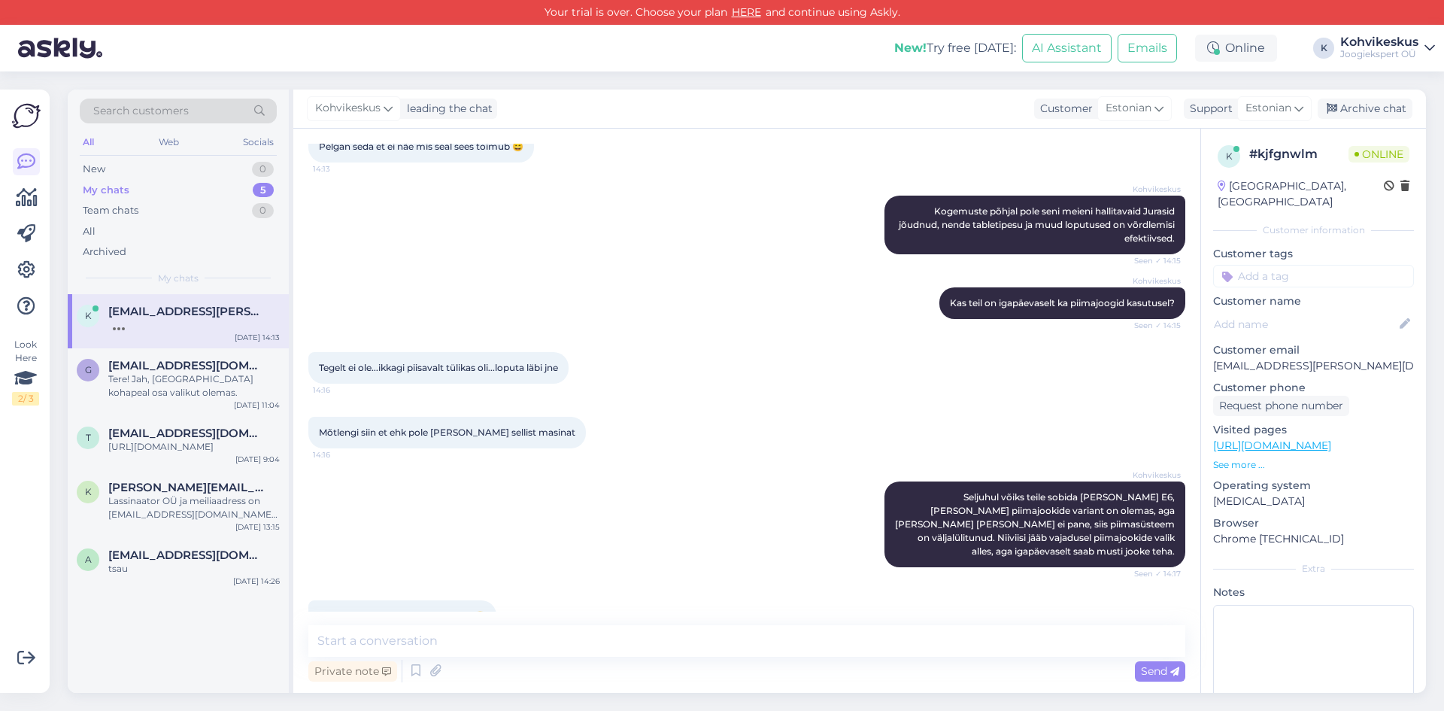
scroll to position [432, 0]
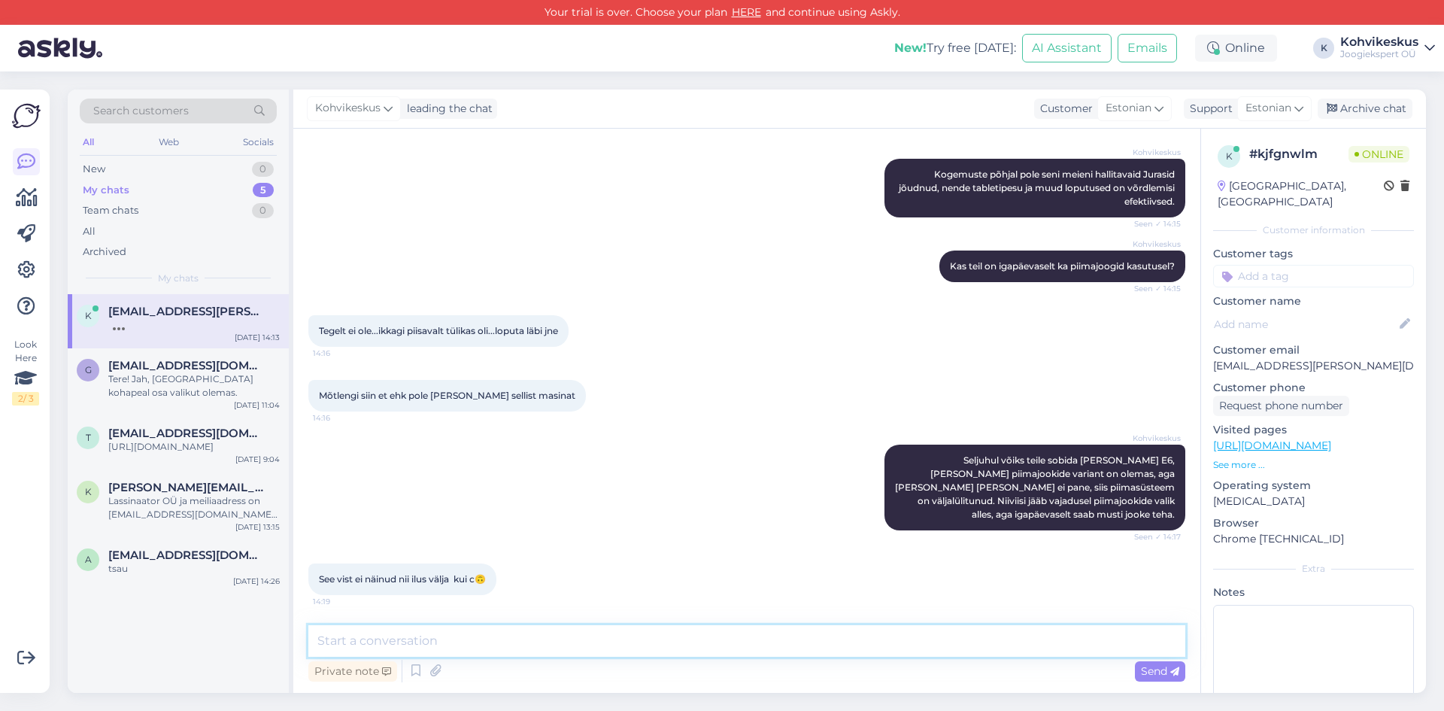
click at [466, 636] on textarea at bounding box center [746, 641] width 877 height 32
type textarea "[PERSON_NAME], c-seeria on väga ilusa uue kujunduse saanud :)"
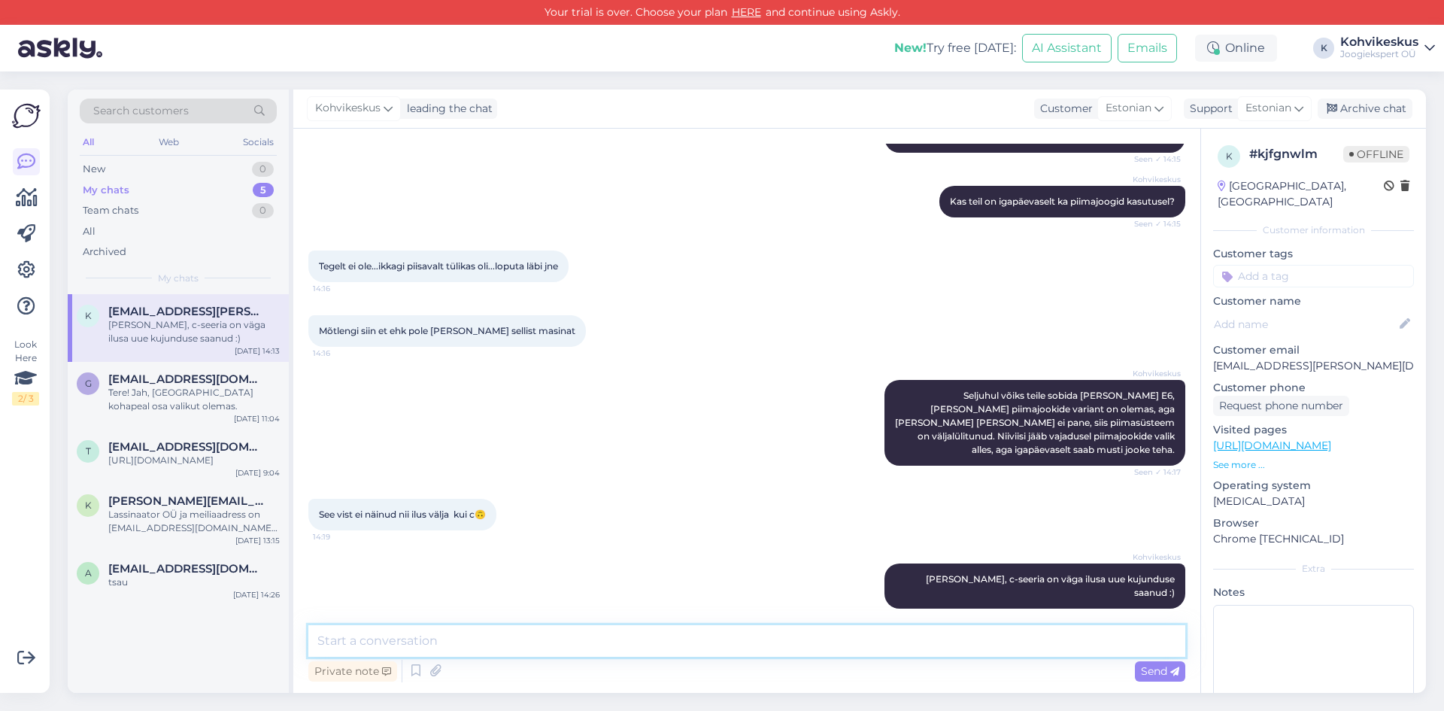
click at [648, 643] on textarea at bounding box center [746, 641] width 877 height 32
click at [633, 627] on textarea at bounding box center [746, 641] width 877 height 32
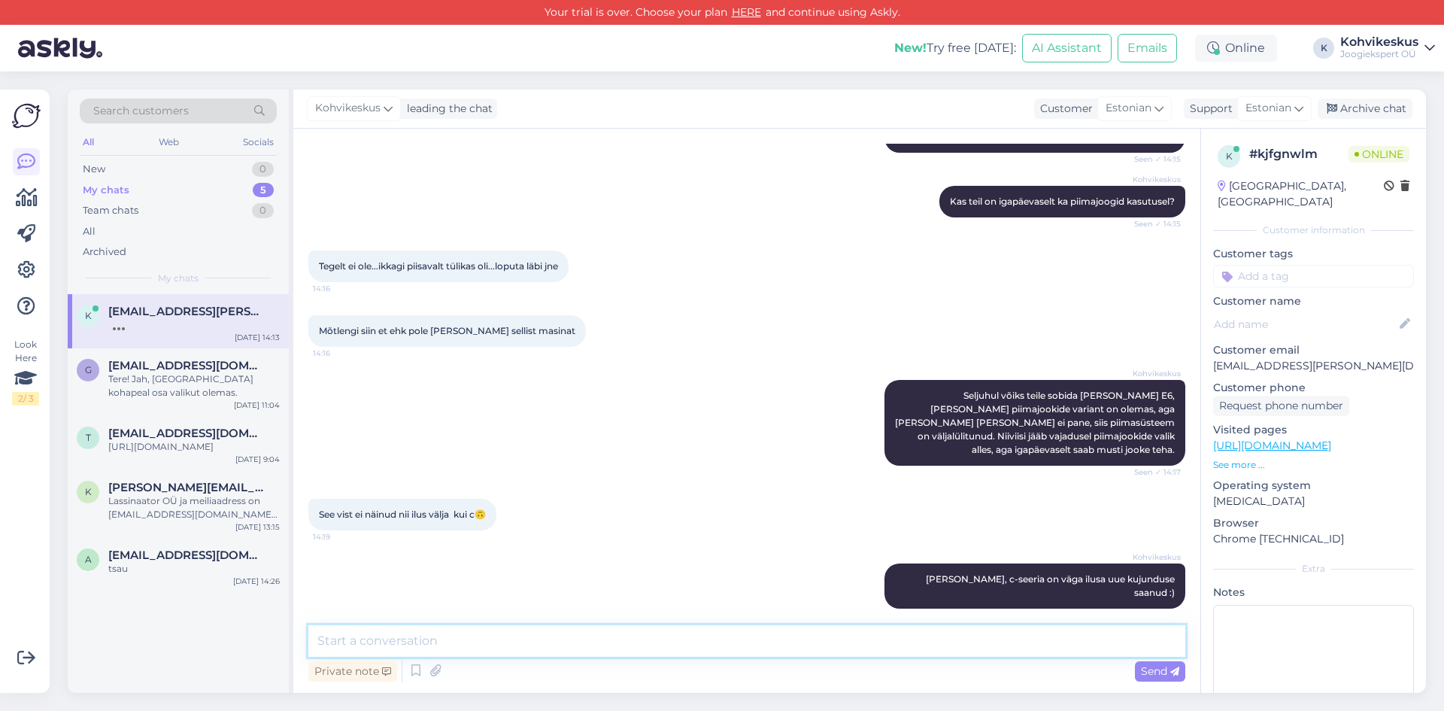
scroll to position [561, 0]
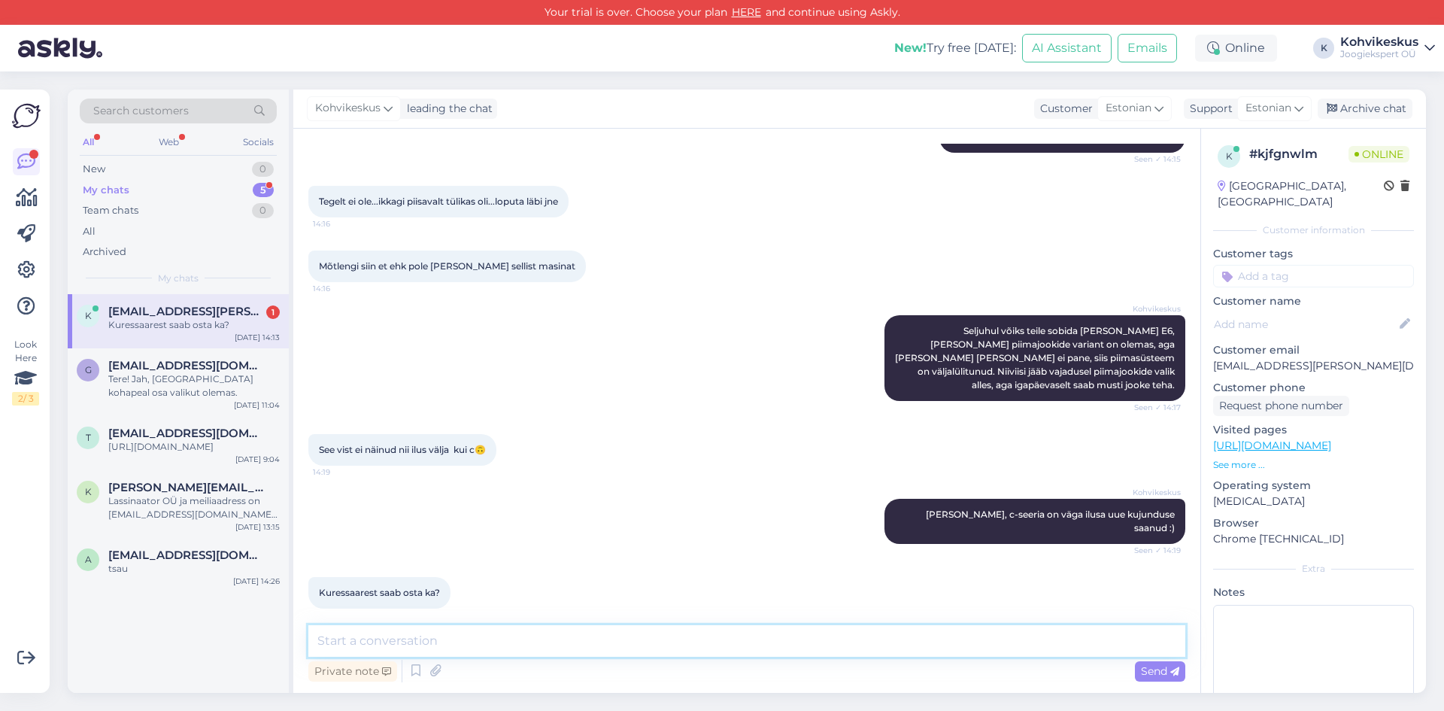
click at [433, 639] on textarea at bounding box center [746, 641] width 877 height 32
click at [153, 381] on div "Tere! Jah, [GEOGRAPHIC_DATA] kohapeal osa valikut olemas." at bounding box center [194, 385] width 172 height 27
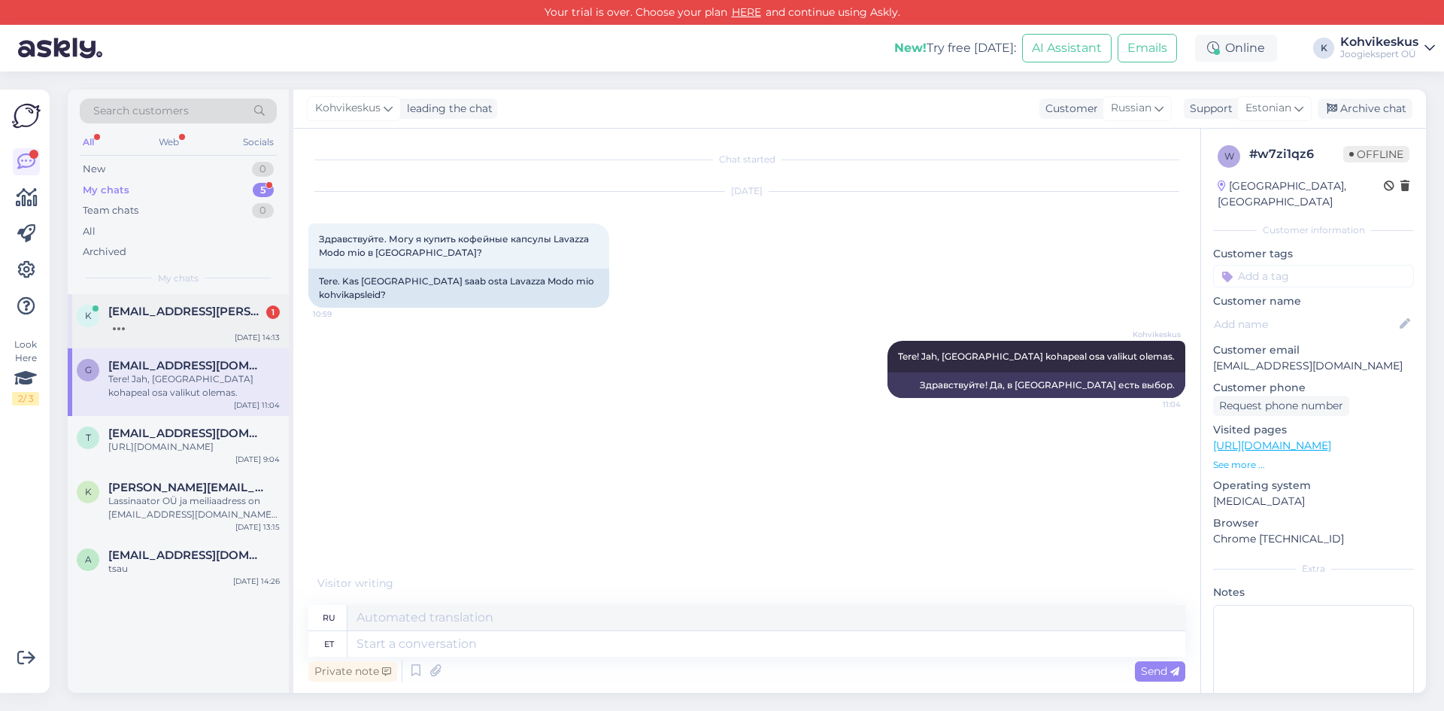
click at [195, 320] on div at bounding box center [194, 325] width 172 height 14
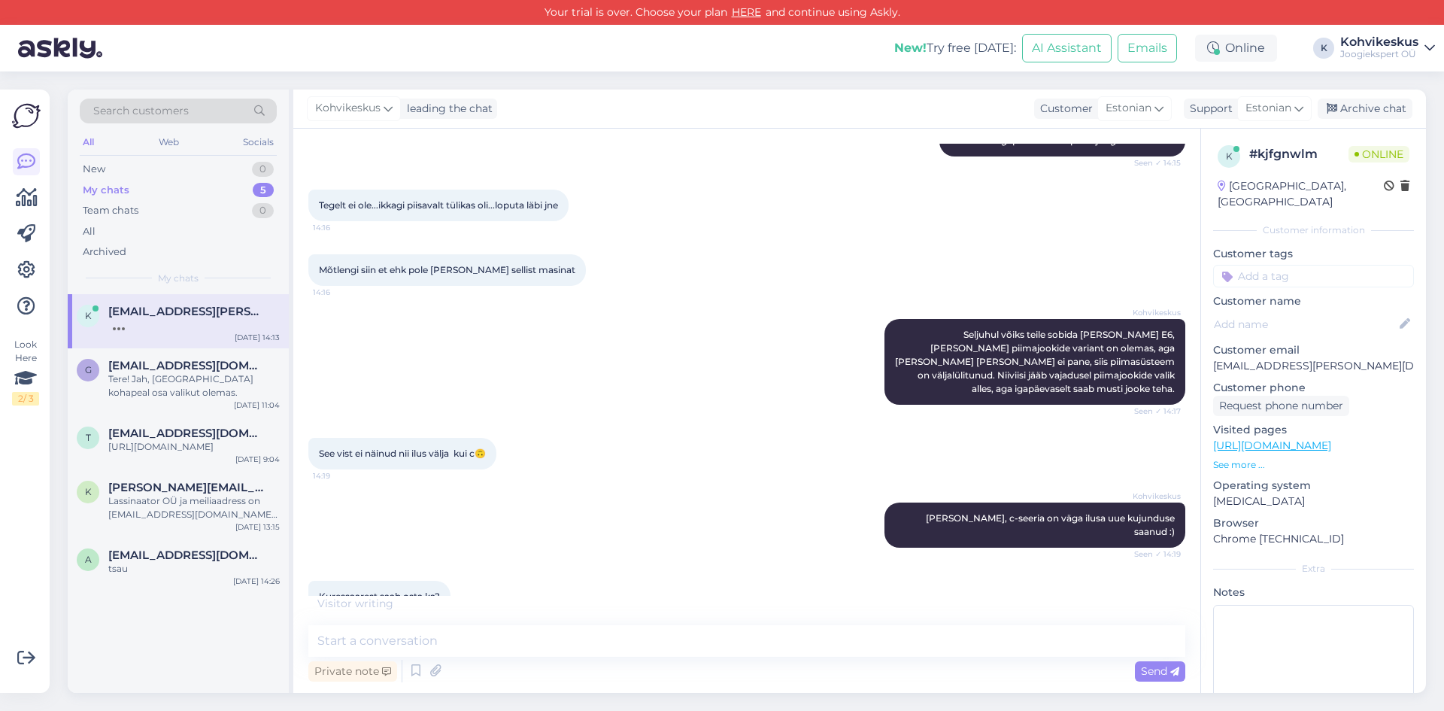
scroll to position [577, 0]
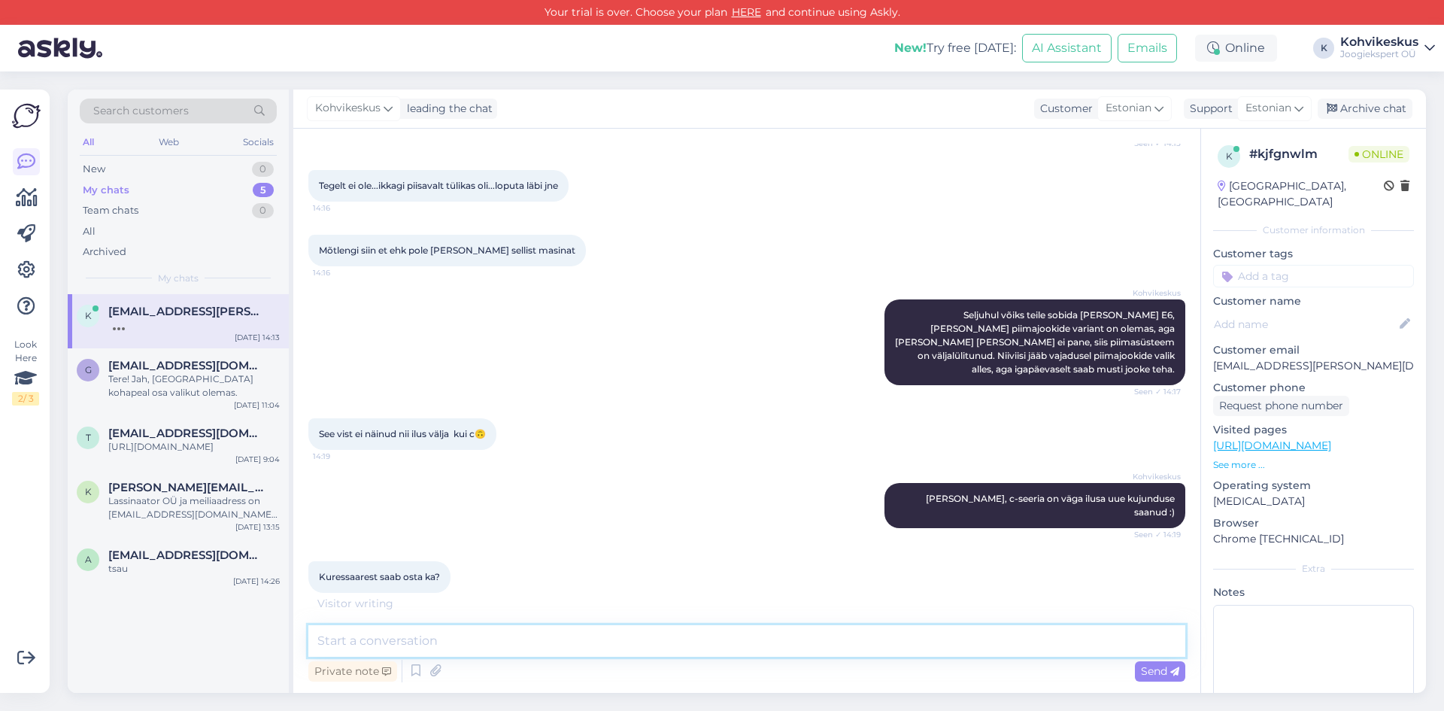
click at [441, 639] on textarea at bounding box center [746, 641] width 877 height 32
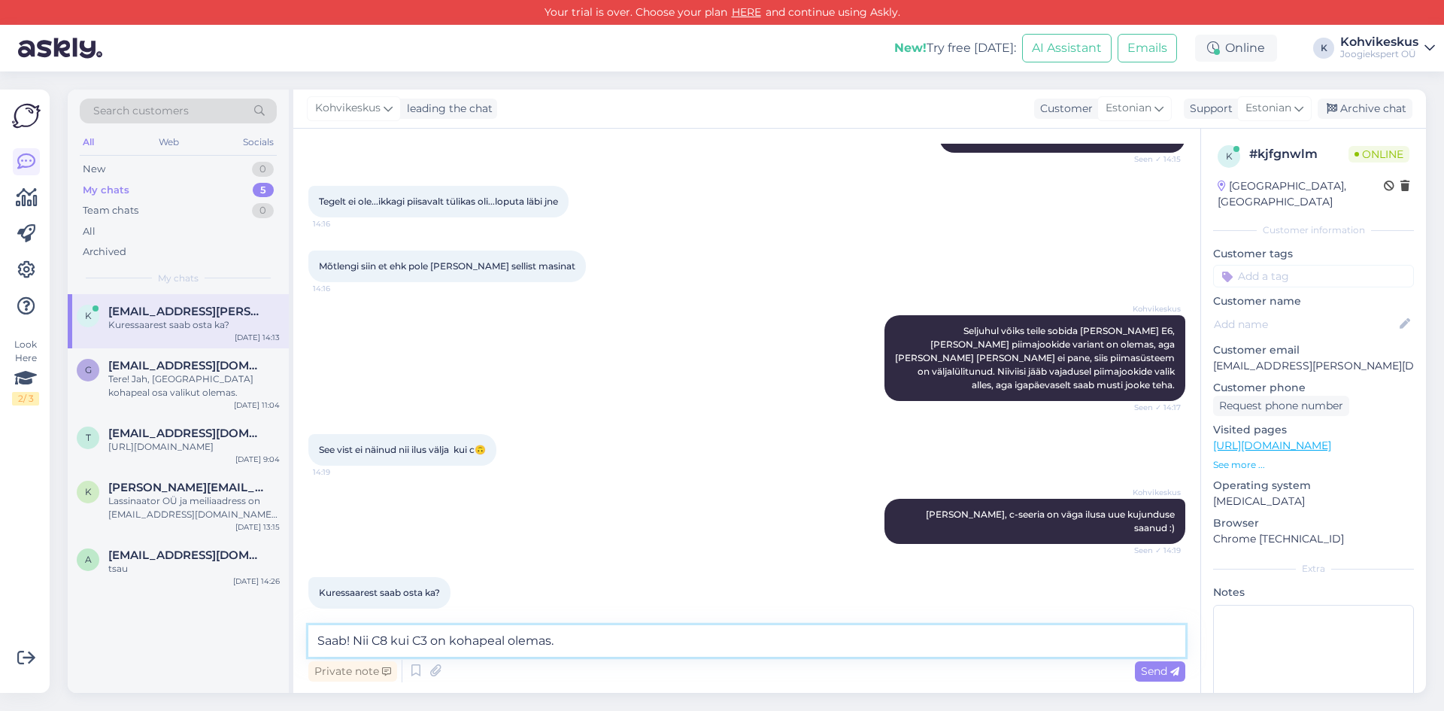
type textarea "Saab! Nii C8 kui C3 on kohapeal olemas."
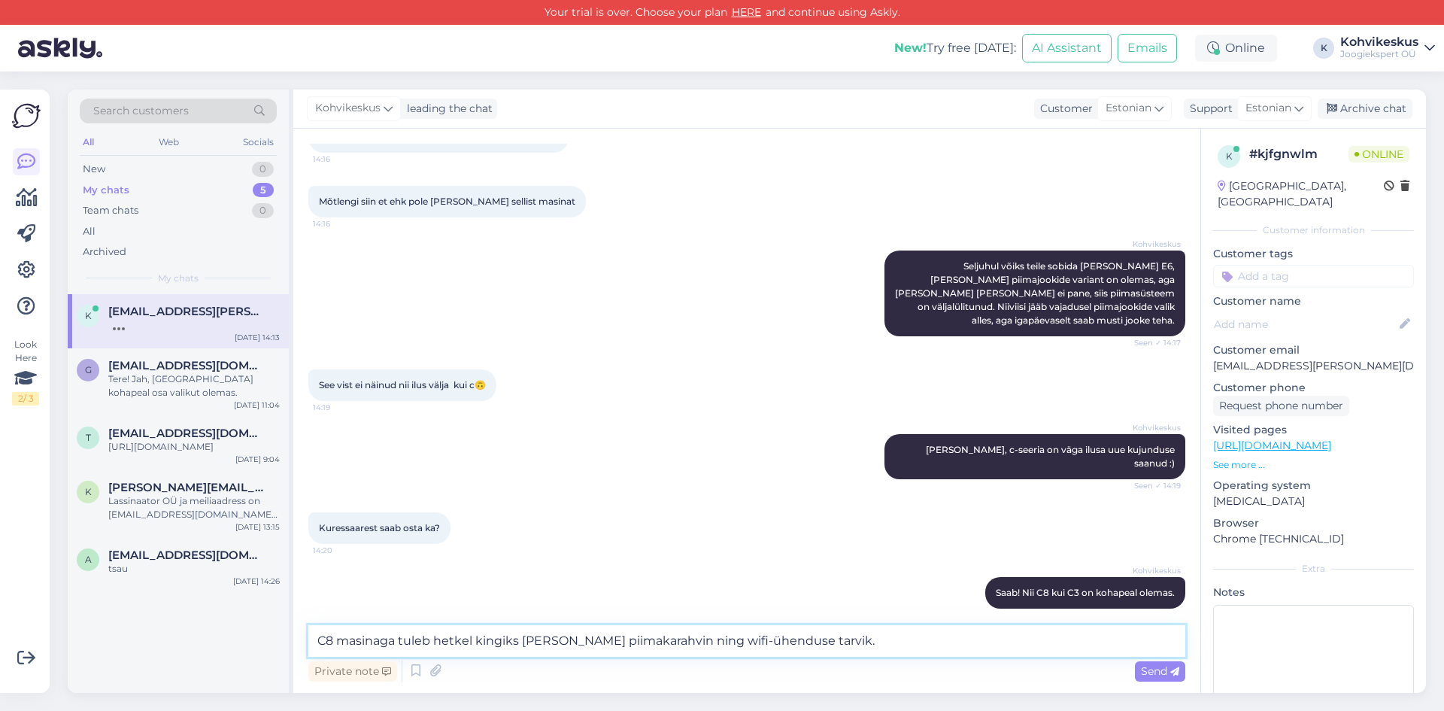
type textarea "C8 masinaga tuleb hetkel kingiks [PERSON_NAME] piimakarahvin ning wifi-ühenduse…"
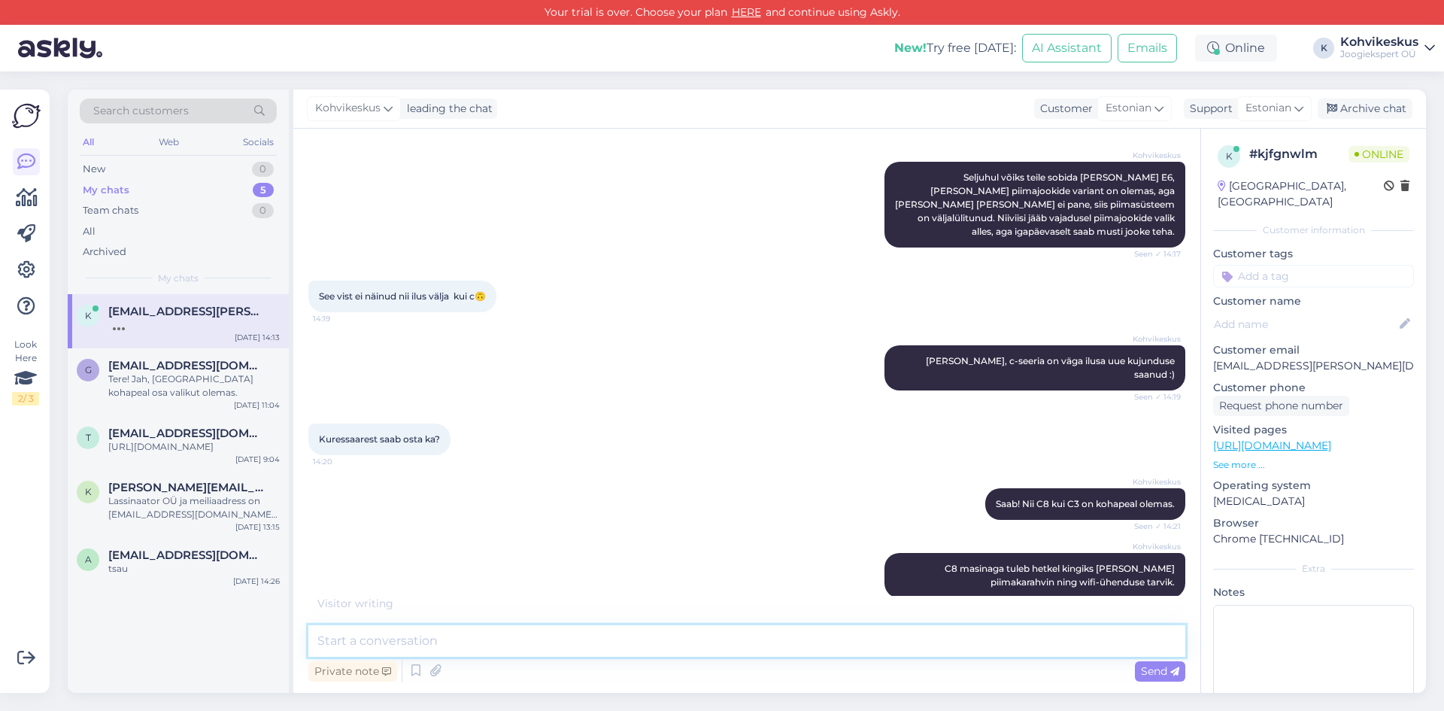
scroll to position [720, 0]
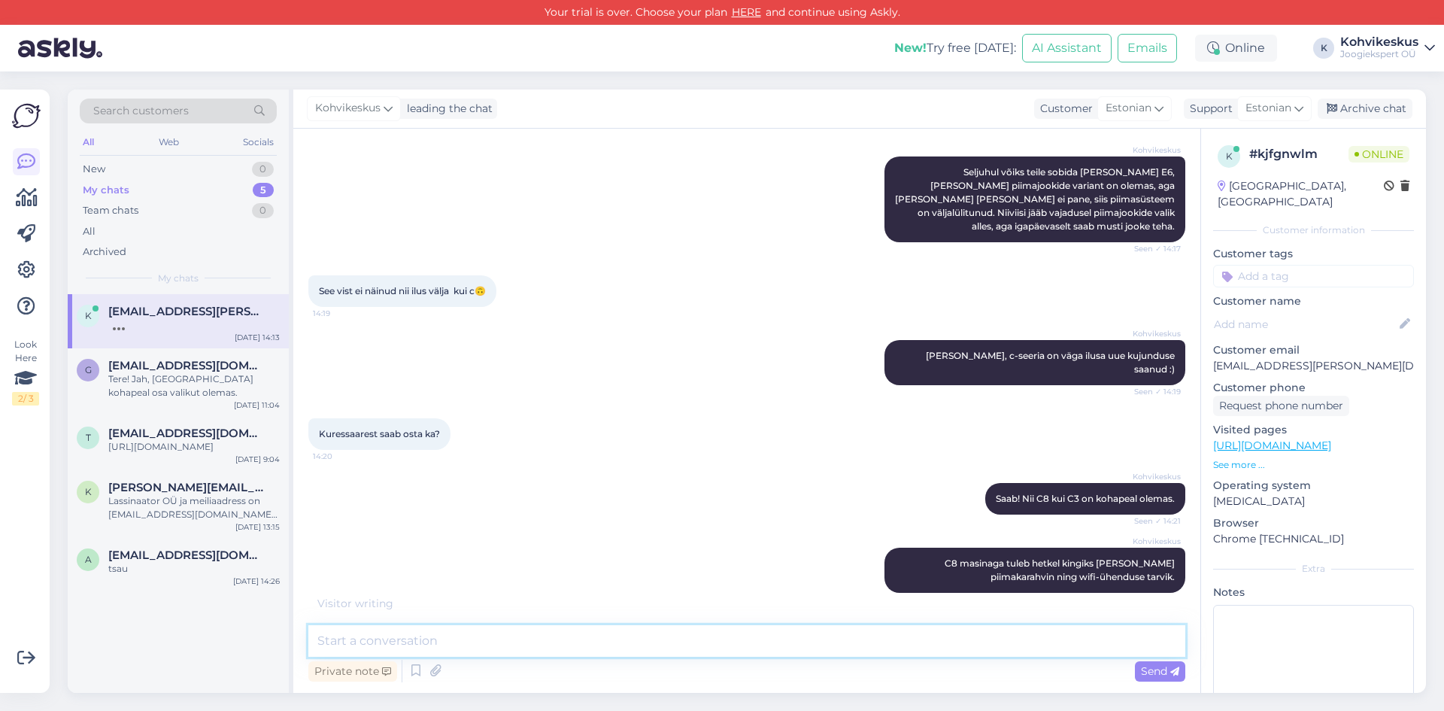
click at [839, 630] on textarea at bounding box center [746, 641] width 877 height 32
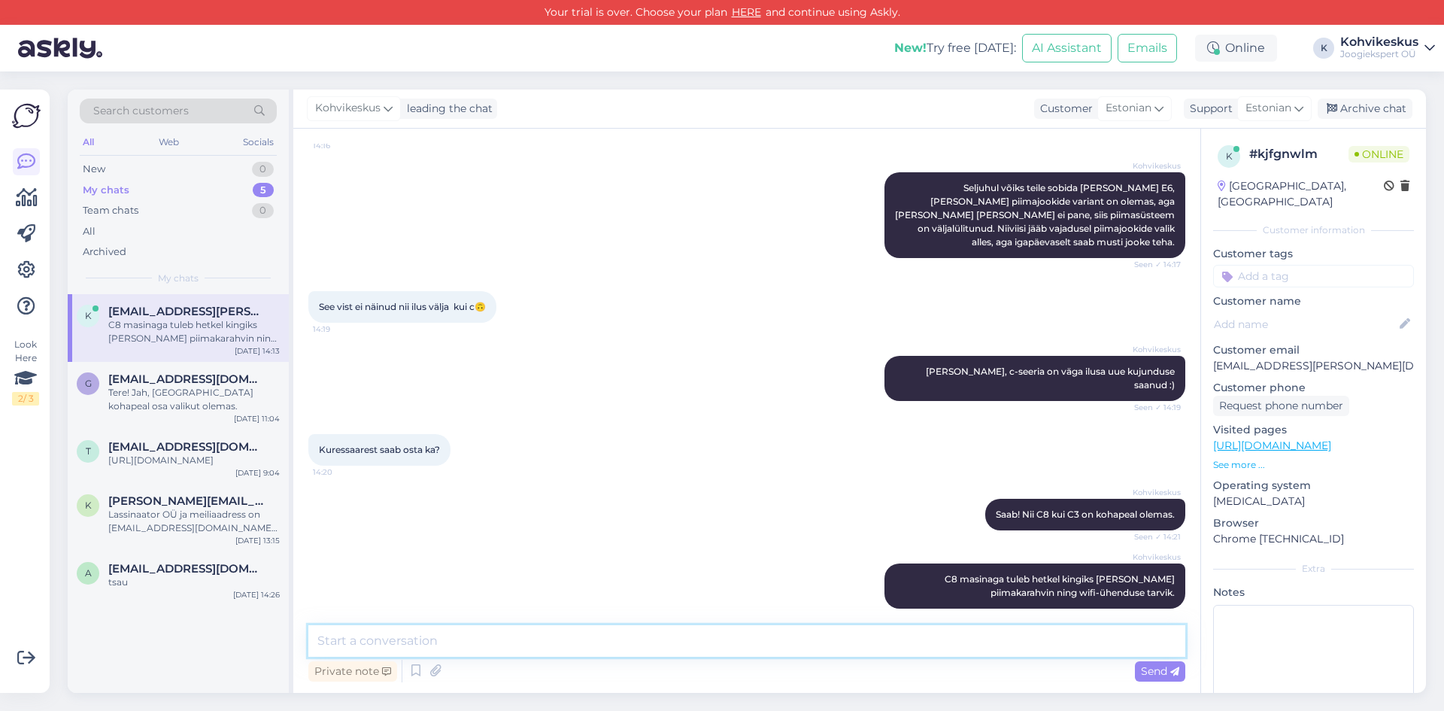
click at [576, 634] on textarea at bounding box center [746, 641] width 877 height 32
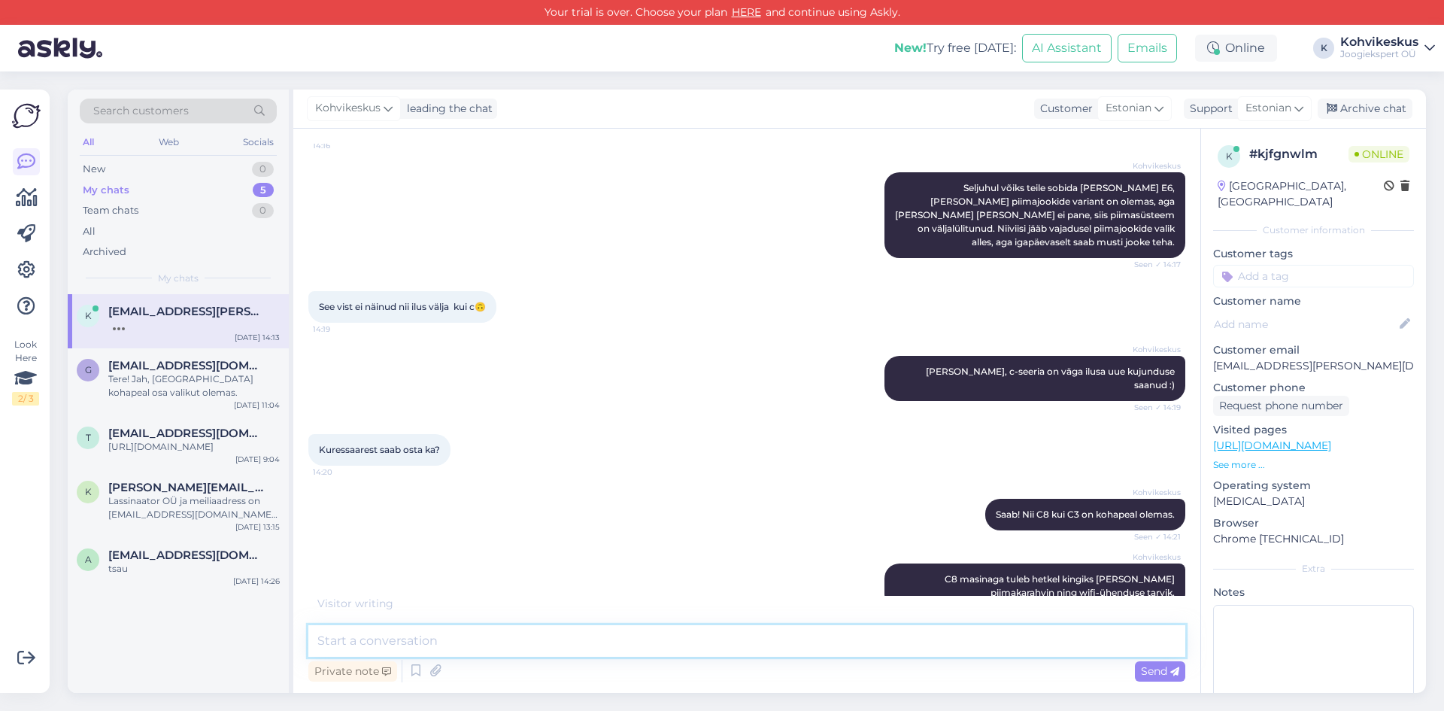
scroll to position [720, 0]
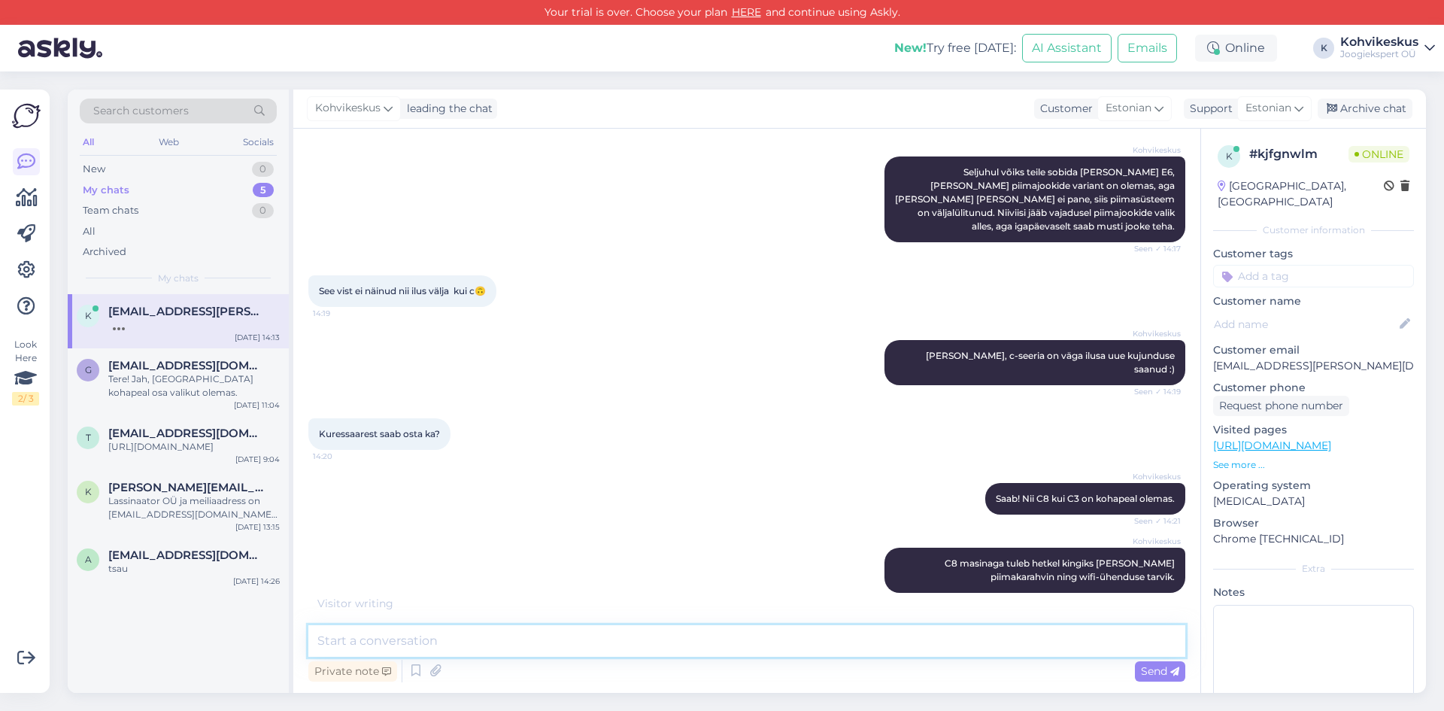
click at [581, 634] on textarea at bounding box center [746, 641] width 877 height 32
click at [469, 647] on textarea at bounding box center [746, 641] width 877 height 32
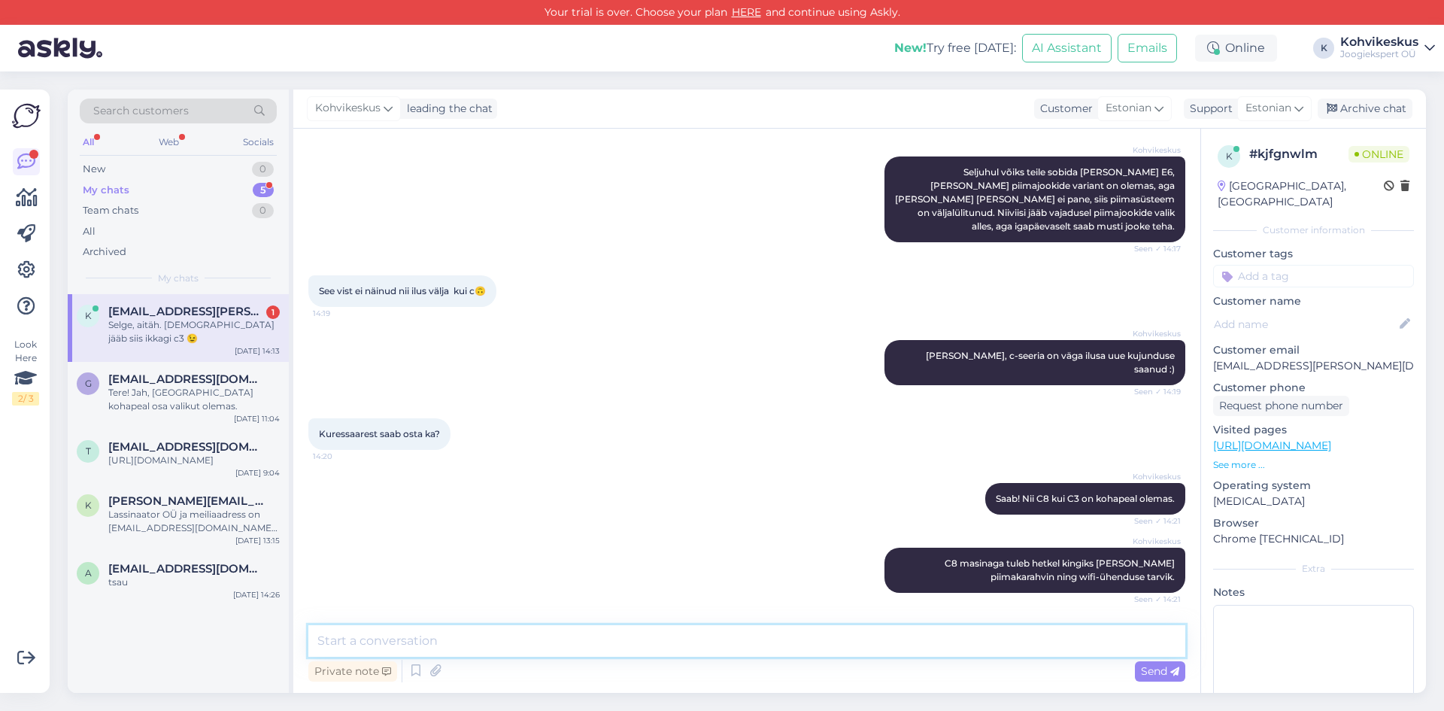
scroll to position [769, 0]
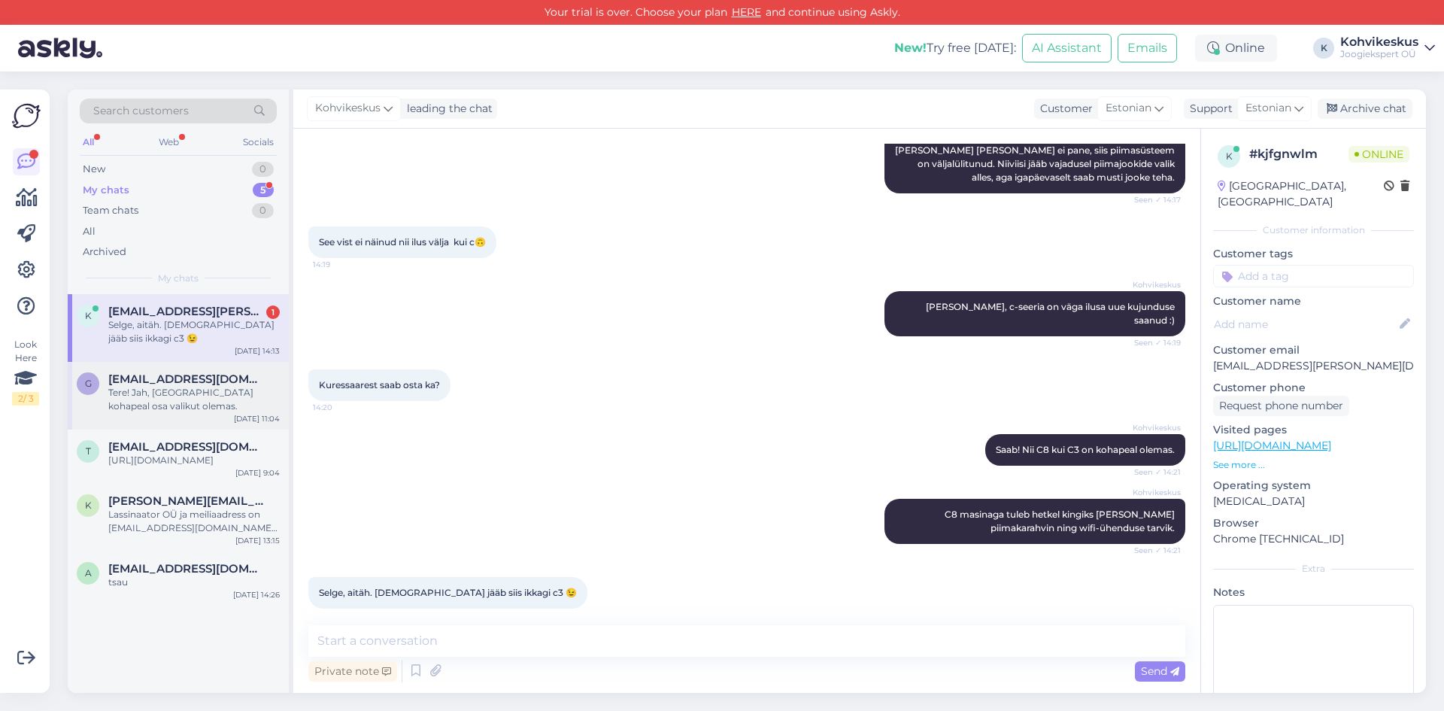
click at [129, 377] on span "[EMAIL_ADDRESS][DOMAIN_NAME]" at bounding box center [186, 379] width 156 height 14
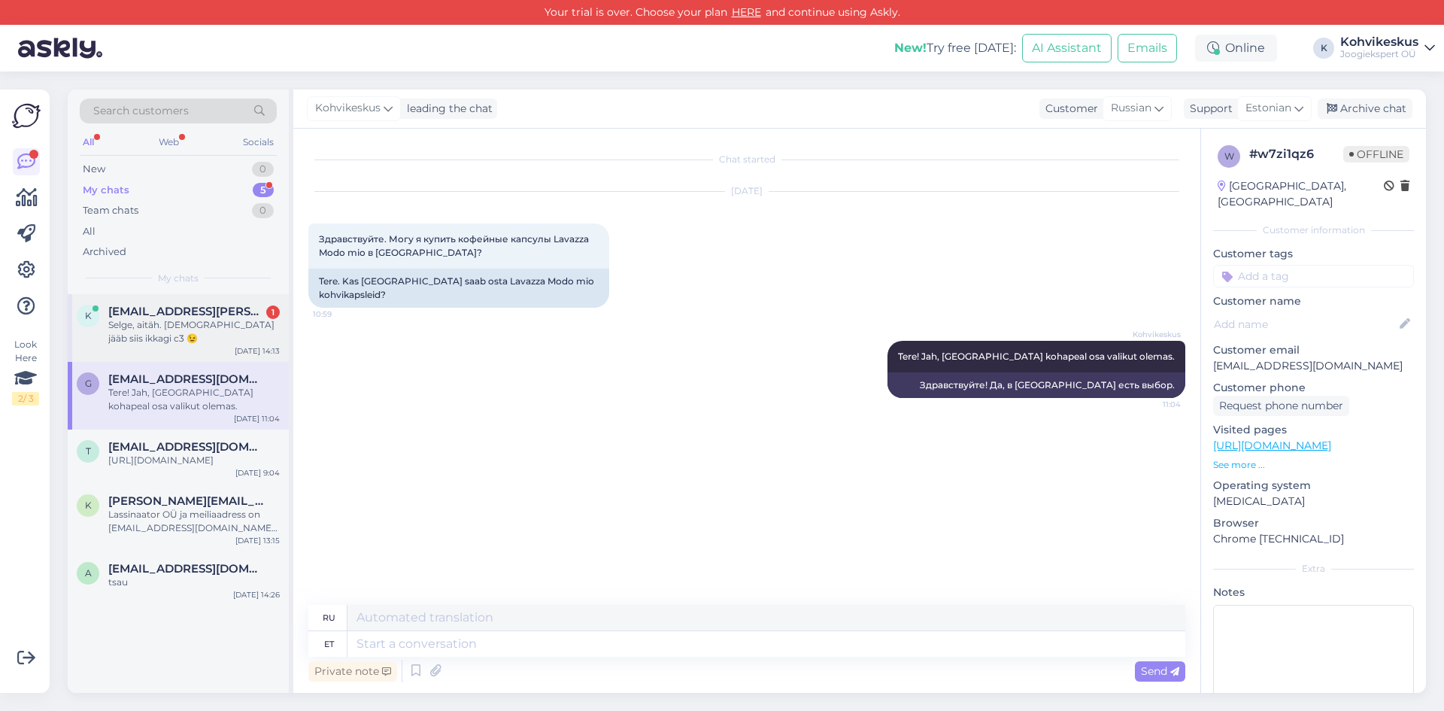
click at [183, 326] on div "Selge, aitäh. [DEMOGRAPHIC_DATA] jääb siis ikkagi c3 😉" at bounding box center [194, 331] width 172 height 27
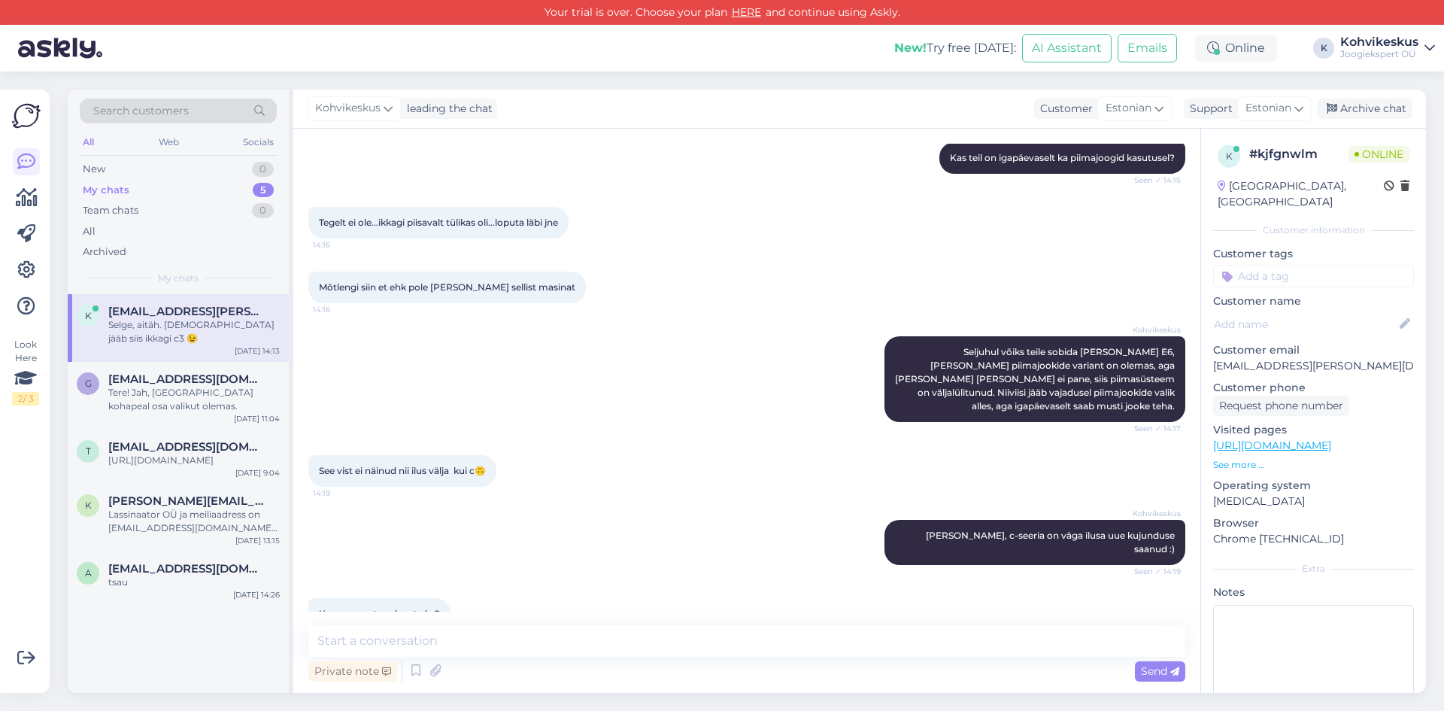
scroll to position [769, 0]
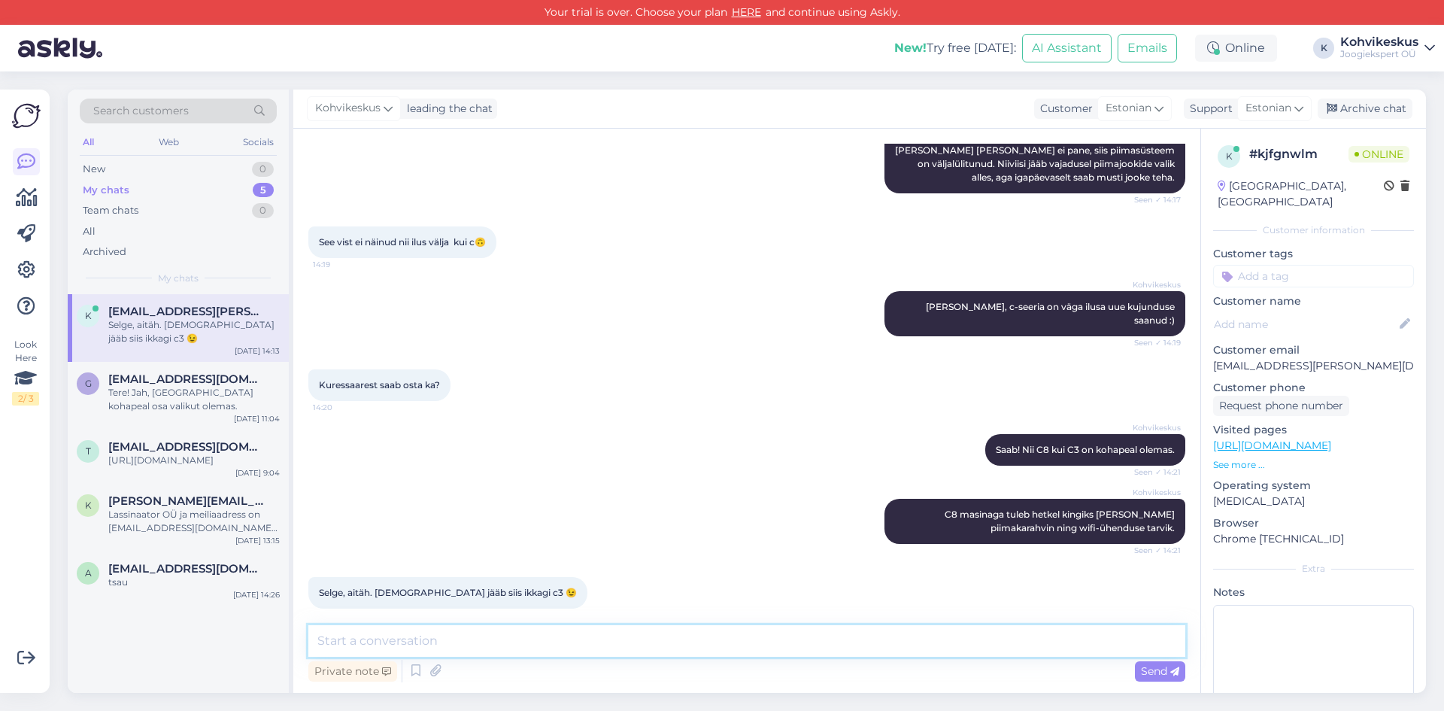
click at [487, 650] on textarea at bounding box center [746, 641] width 877 height 32
type textarea "Eks ta mõistlik ole, kui piimajoogid kasutusel pole."
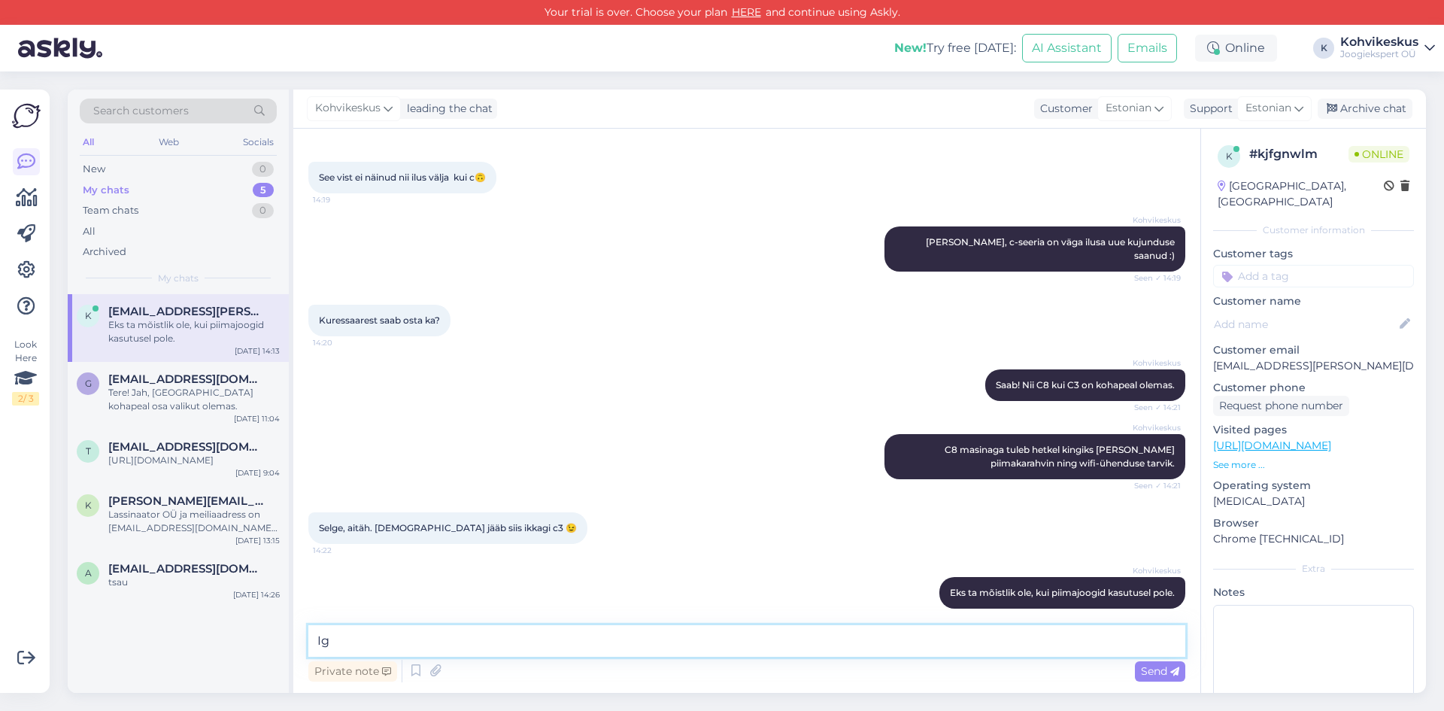
type textarea "I"
type textarea "Kui lähete Kuressaarde kohapeale ostma, siis soovitame"
click at [540, 621] on div "Chat started [DATE] Tere..ei suuda omale kohvimasinat valida..hetkel valikus ka…" at bounding box center [746, 411] width 907 height 564
click at [581, 639] on textarea at bounding box center [746, 641] width 877 height 32
click at [1091, 577] on div "Kohvikeskus Eks ta mõistlik ole, kui piimajoogid kasutusel pole. 14:22" at bounding box center [1063, 593] width 246 height 32
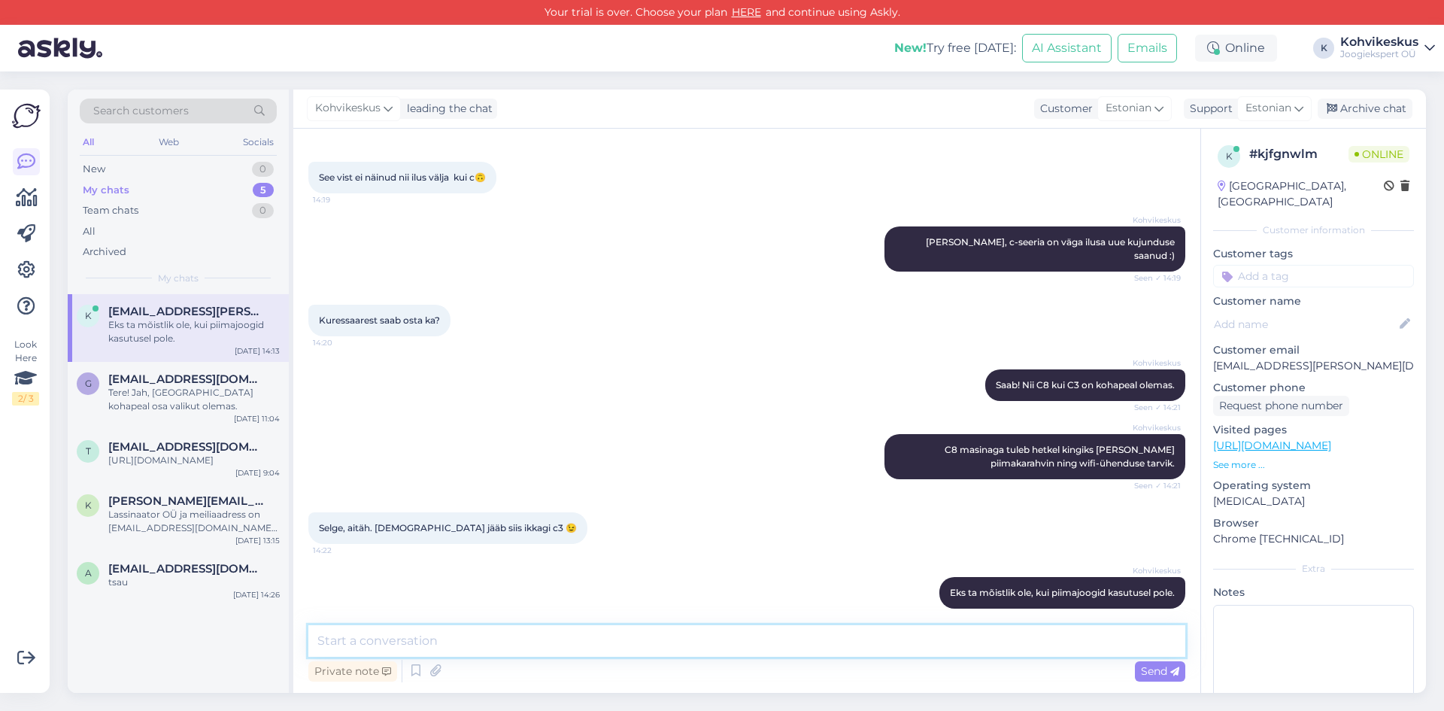
drag, startPoint x: 888, startPoint y: 636, endPoint x: 881, endPoint y: 622, distance: 15.1
click at [885, 630] on textarea at bounding box center [746, 641] width 877 height 32
click at [454, 640] on textarea at bounding box center [746, 641] width 877 height 32
click at [616, 80] on div "Search customers All Web Socials New 0 My chats 5 Team chats 0 All Archived My …" at bounding box center [752, 390] width 1386 height 639
click at [526, 636] on textarea at bounding box center [746, 641] width 877 height 32
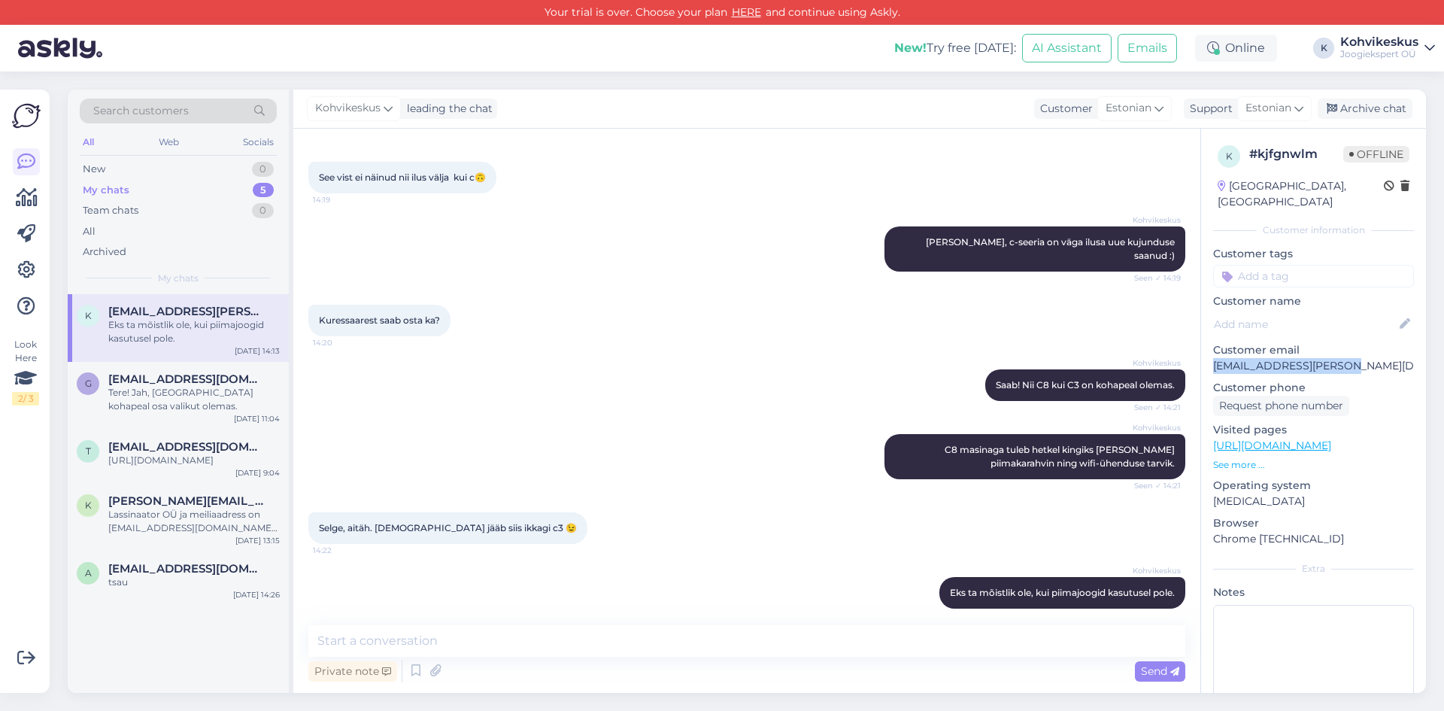
drag, startPoint x: 1349, startPoint y: 353, endPoint x: 1214, endPoint y: 349, distance: 134.7
click at [1214, 358] on p "[EMAIL_ADDRESS][PERSON_NAME][DOMAIN_NAME]" at bounding box center [1313, 366] width 201 height 16
copy p "[EMAIL_ADDRESS][PERSON_NAME][DOMAIN_NAME]"
click at [484, 636] on textarea at bounding box center [746, 641] width 877 height 32
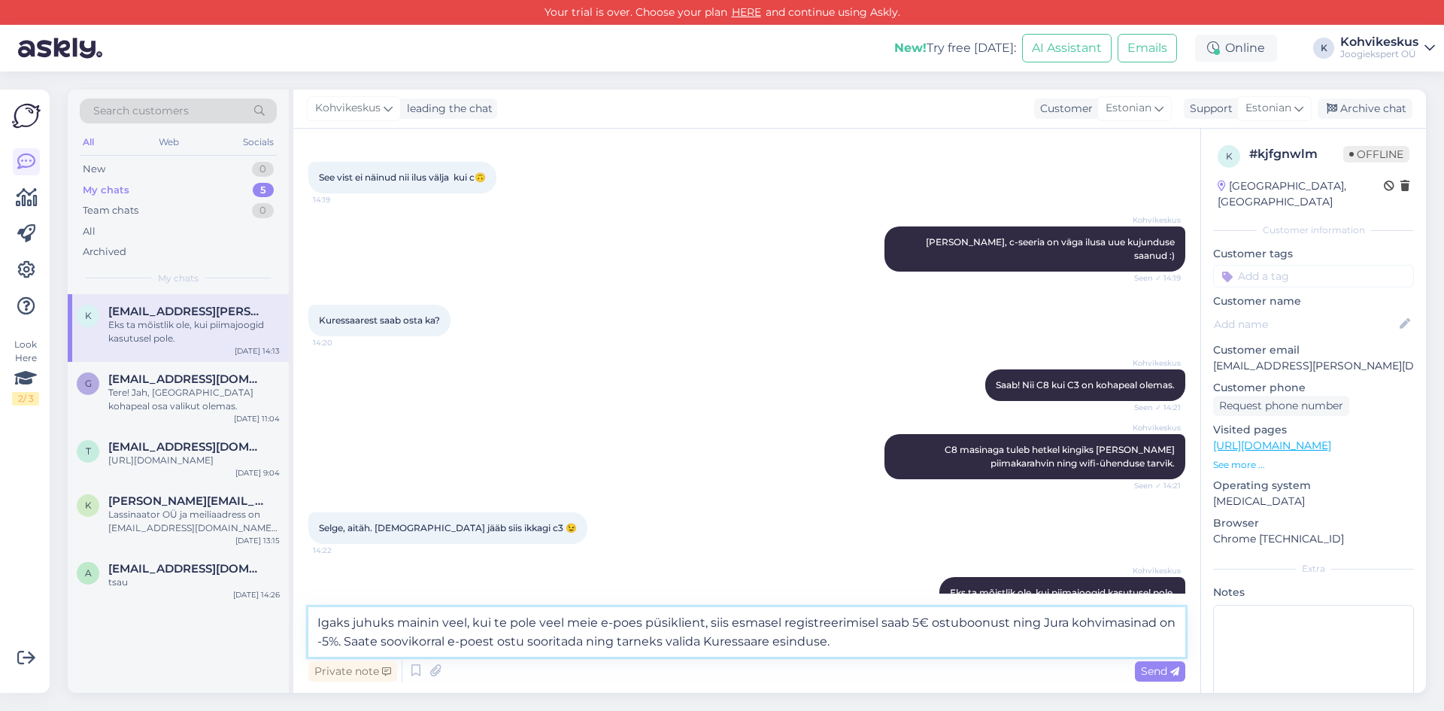
type textarea "Igaks juhuks mainin veel, kui te pole veel meie e-poes püsiklient, siis esmasel…"
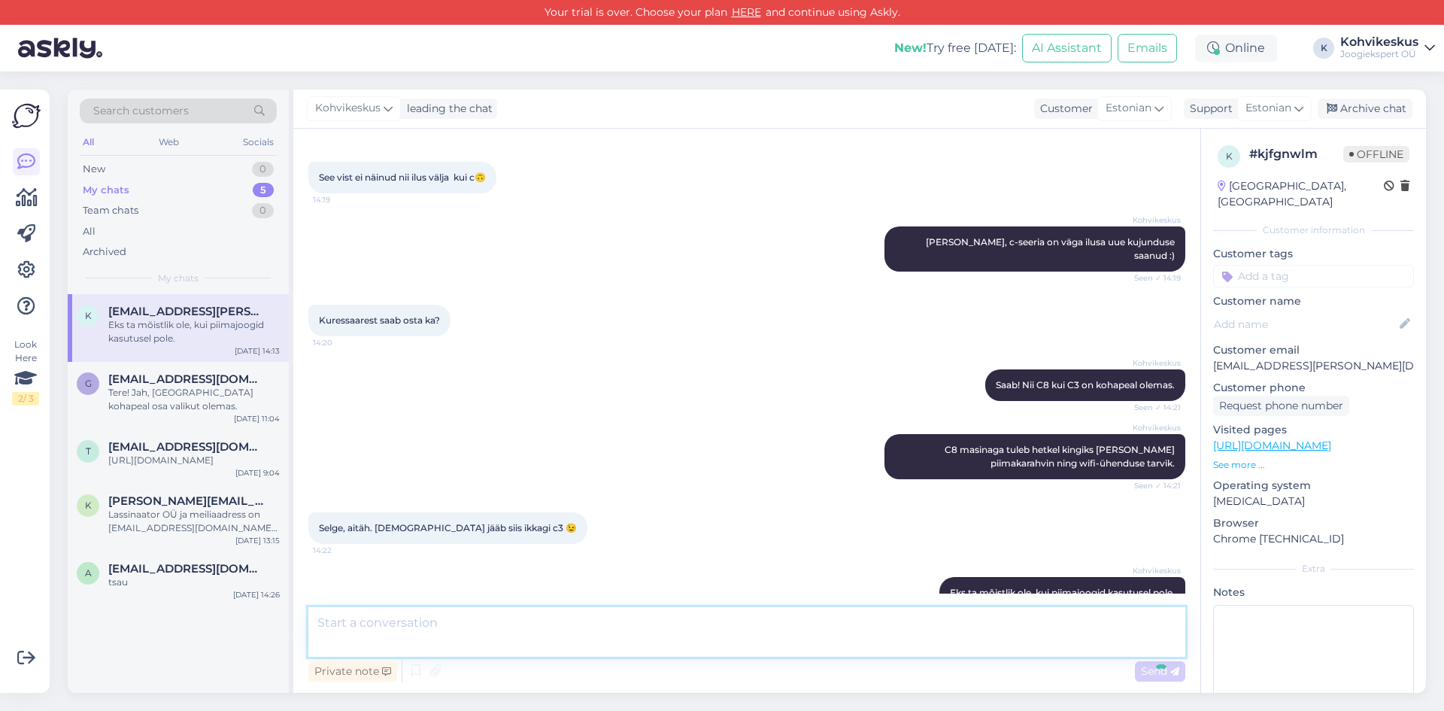
scroll to position [939, 0]
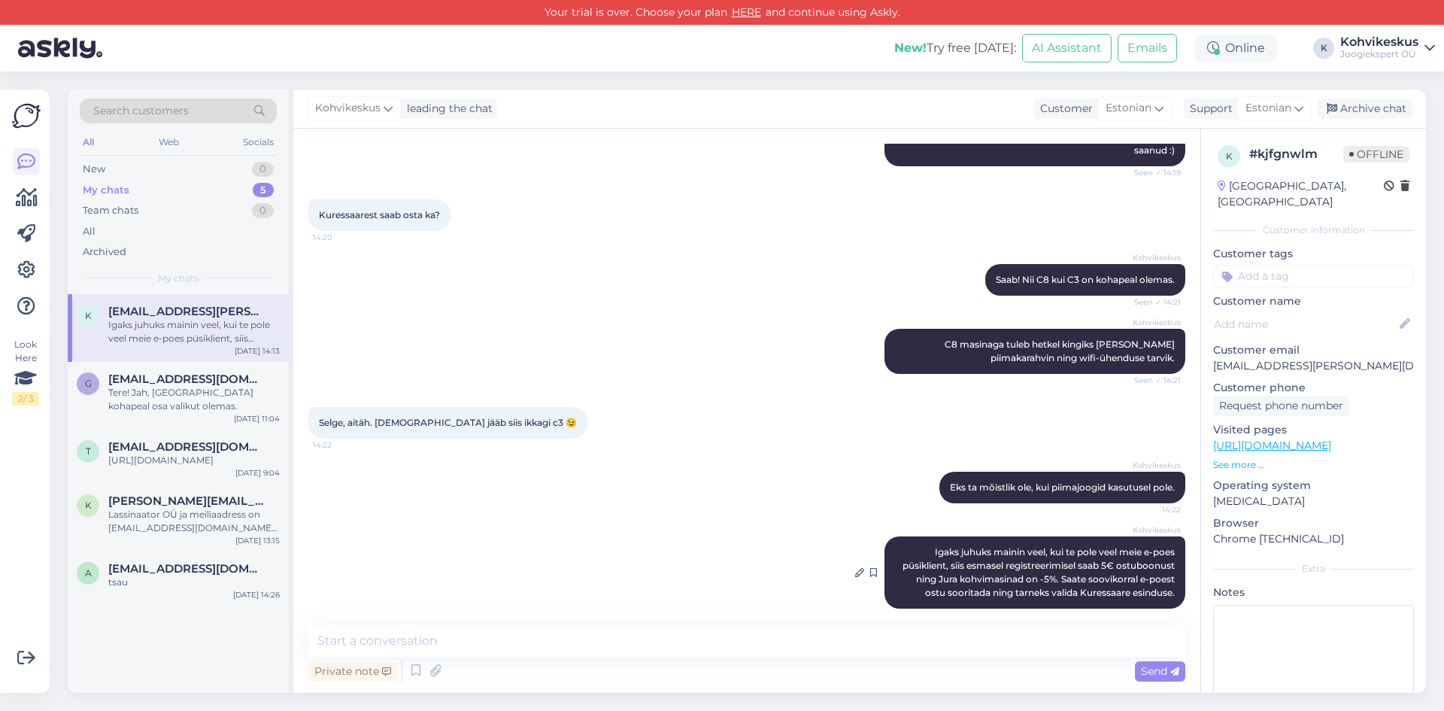
click at [1046, 554] on span "Igaks juhuks mainin veel, kui te pole veel meie e-poes püsiklient, siis esmasel…" at bounding box center [1040, 572] width 275 height 52
drag, startPoint x: 1076, startPoint y: 647, endPoint x: 1055, endPoint y: 627, distance: 29.3
click at [1071, 643] on textarea at bounding box center [746, 641] width 877 height 32
drag, startPoint x: 666, startPoint y: 83, endPoint x: 701, endPoint y: 35, distance: 59.7
click at [666, 81] on div "Search customers All Web Socials New 0 My chats 5 Team chats 0 All Archived My …" at bounding box center [752, 390] width 1386 height 639
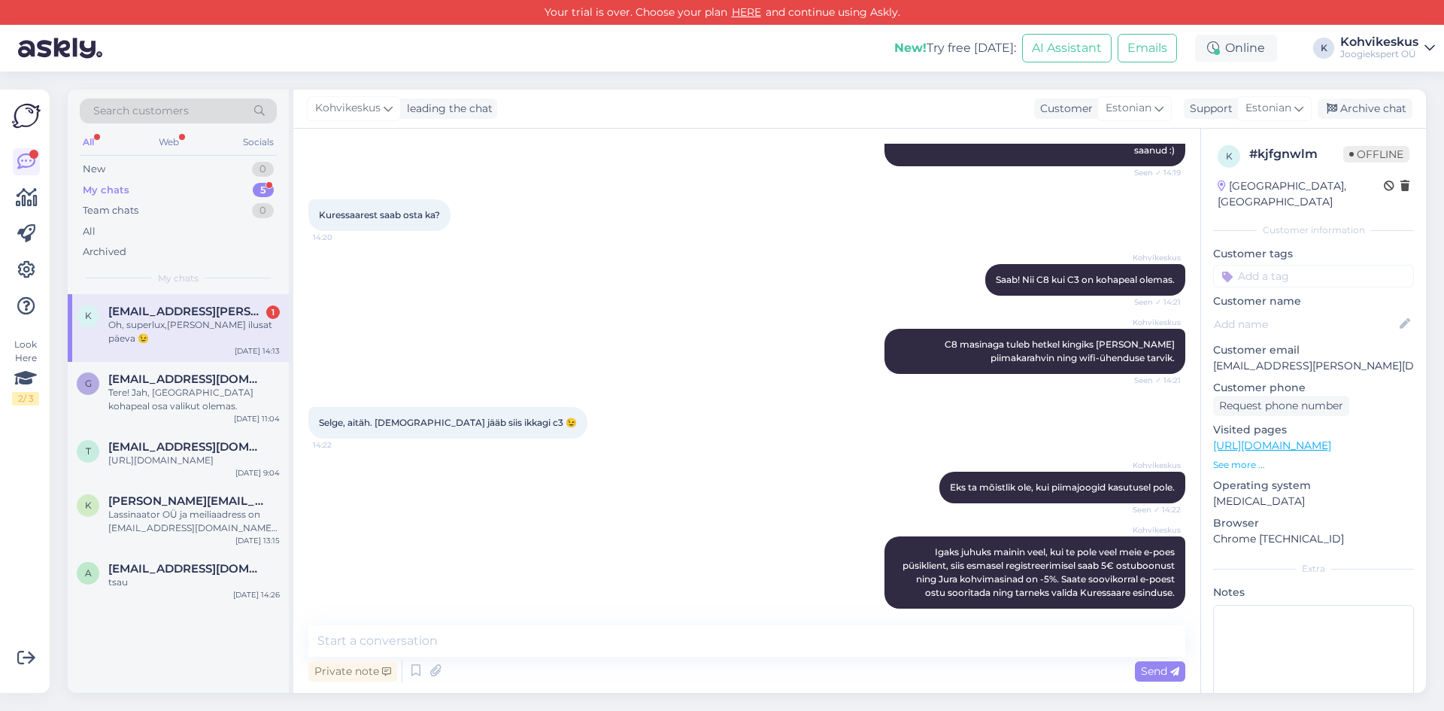
scroll to position [1003, 0]
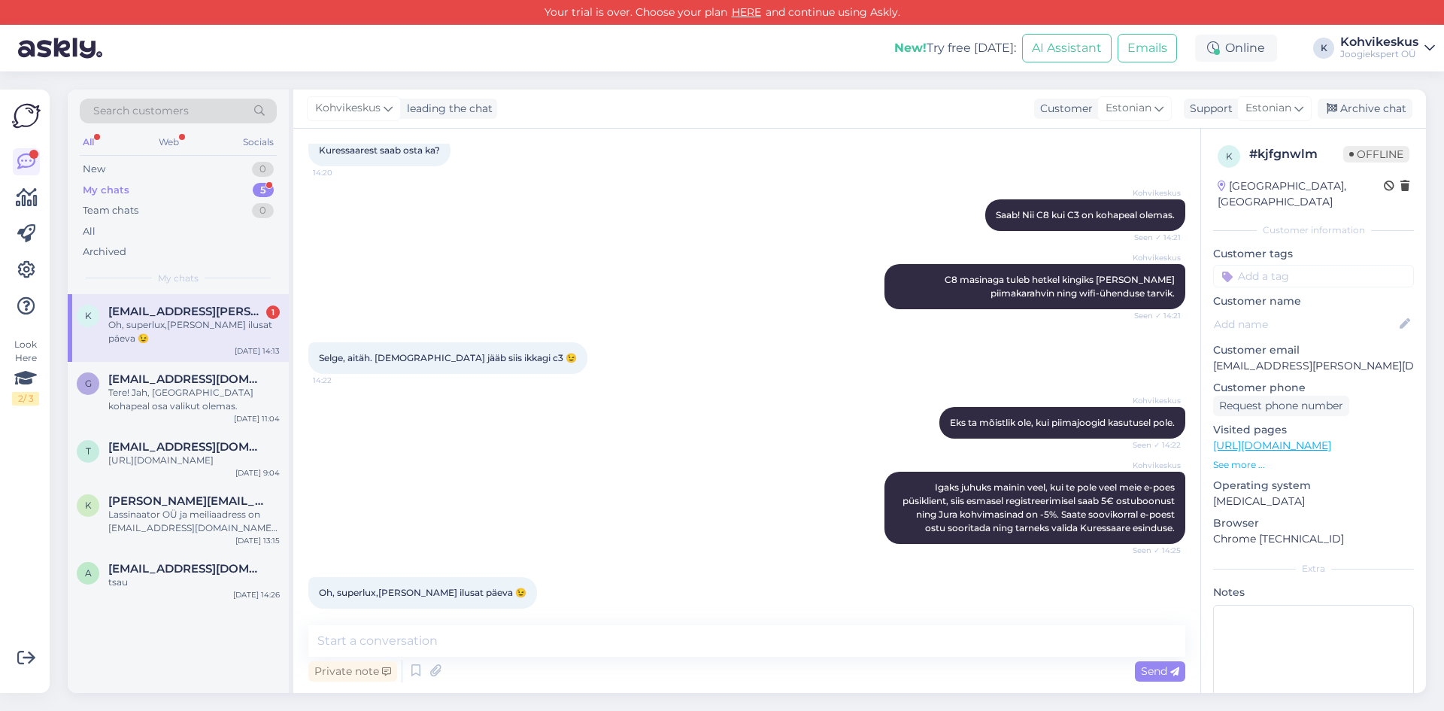
click at [146, 315] on span "[EMAIL_ADDRESS][PERSON_NAME][DOMAIN_NAME]" at bounding box center [186, 312] width 156 height 14
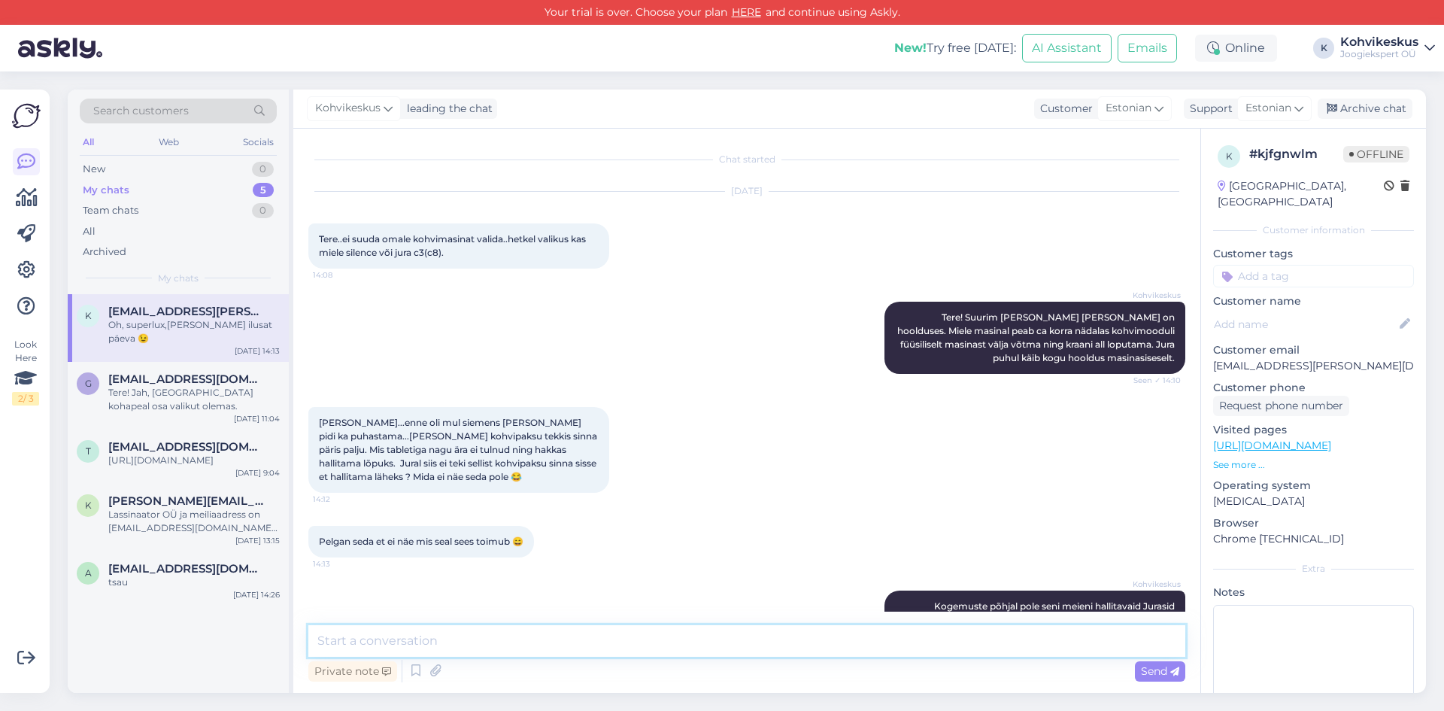
click at [502, 639] on textarea at bounding box center [746, 641] width 877 height 32
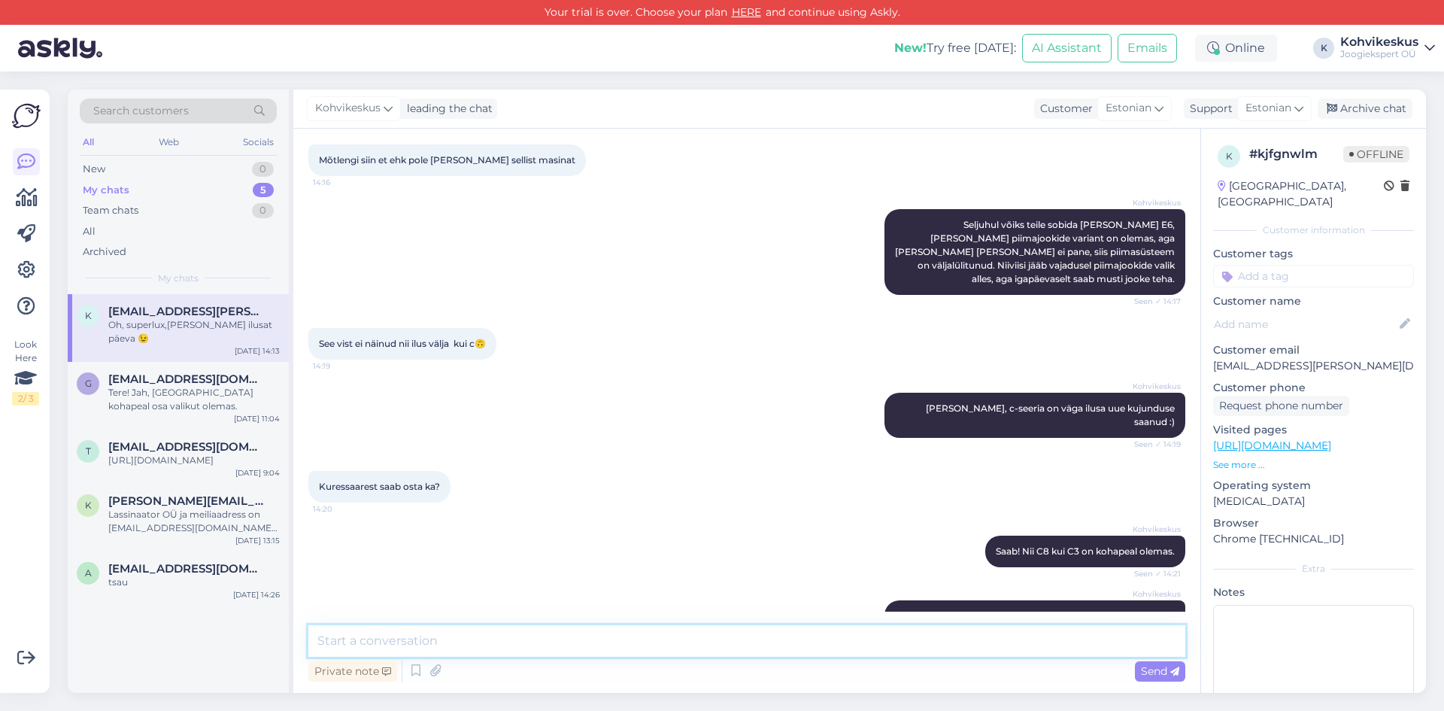
scroll to position [1003, 0]
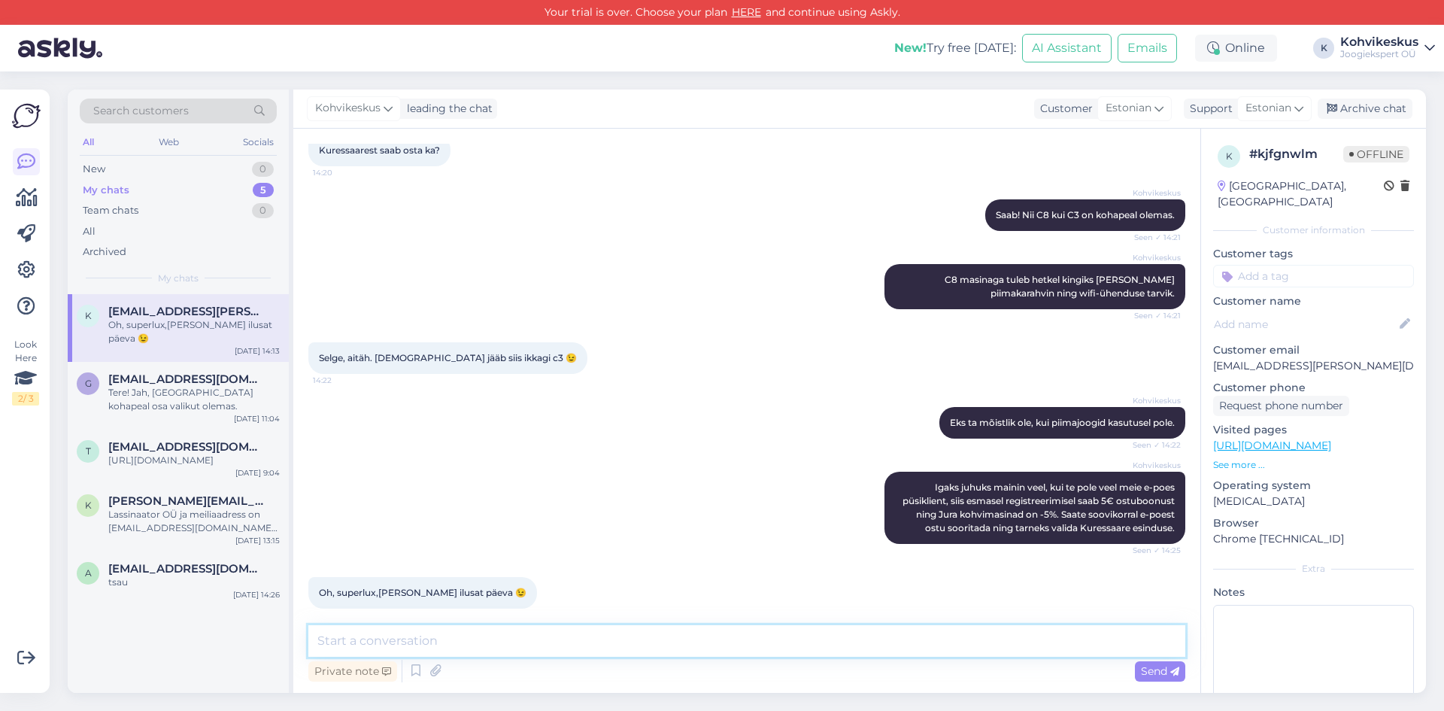
click at [438, 644] on textarea at bounding box center [746, 641] width 877 height 32
